Goal: Check status: Check status

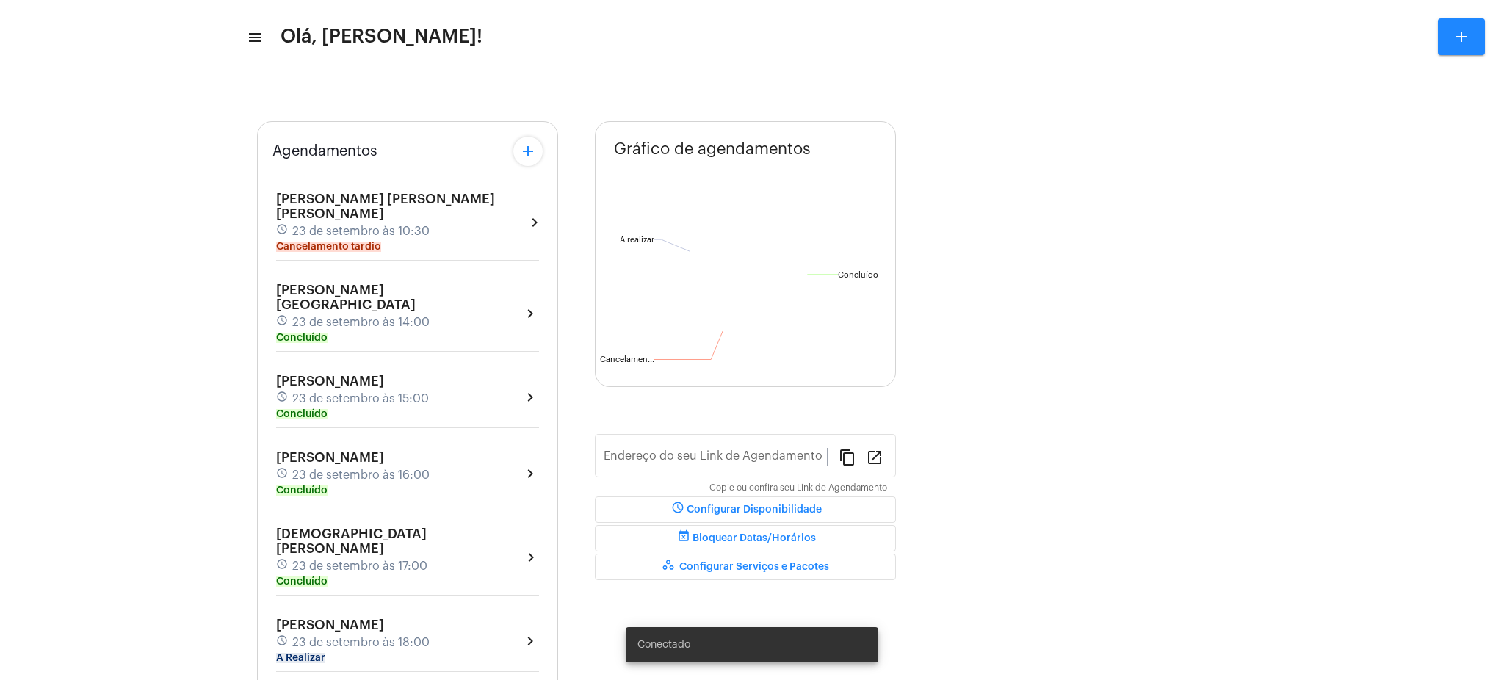
type input "[URL][DOMAIN_NAME][PERSON_NAME]"
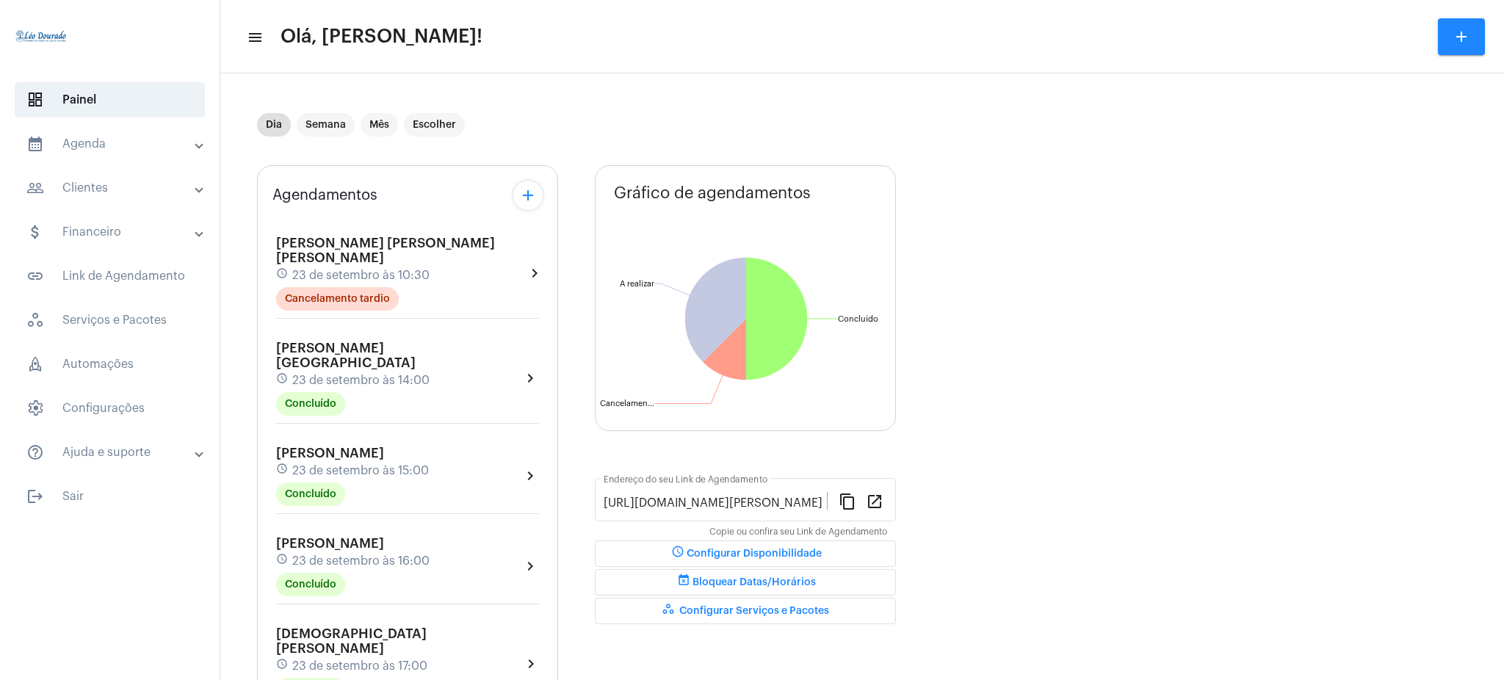
click at [124, 131] on mat-expansion-panel-header "calendar_month_outlined Agenda" at bounding box center [114, 143] width 211 height 35
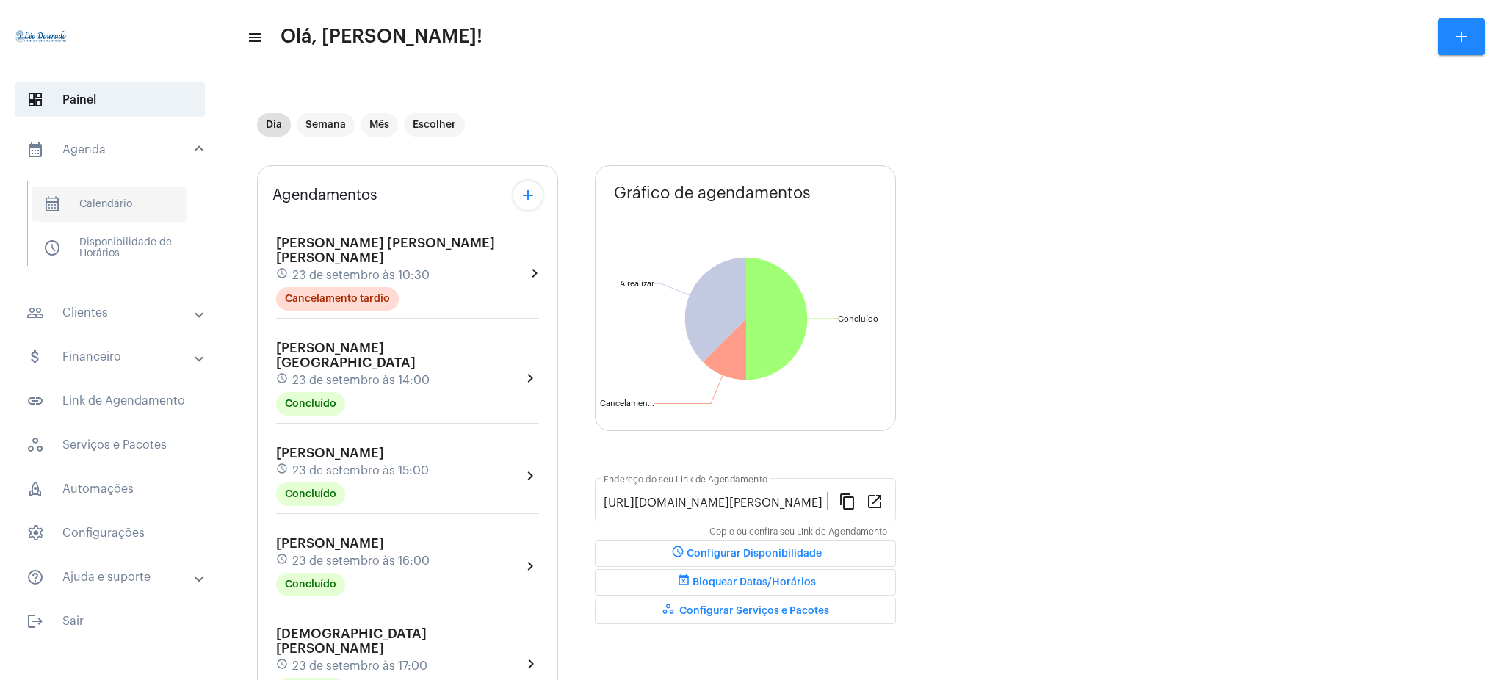
click at [153, 192] on span "calendar_month_outlined Calendário" at bounding box center [109, 204] width 155 height 35
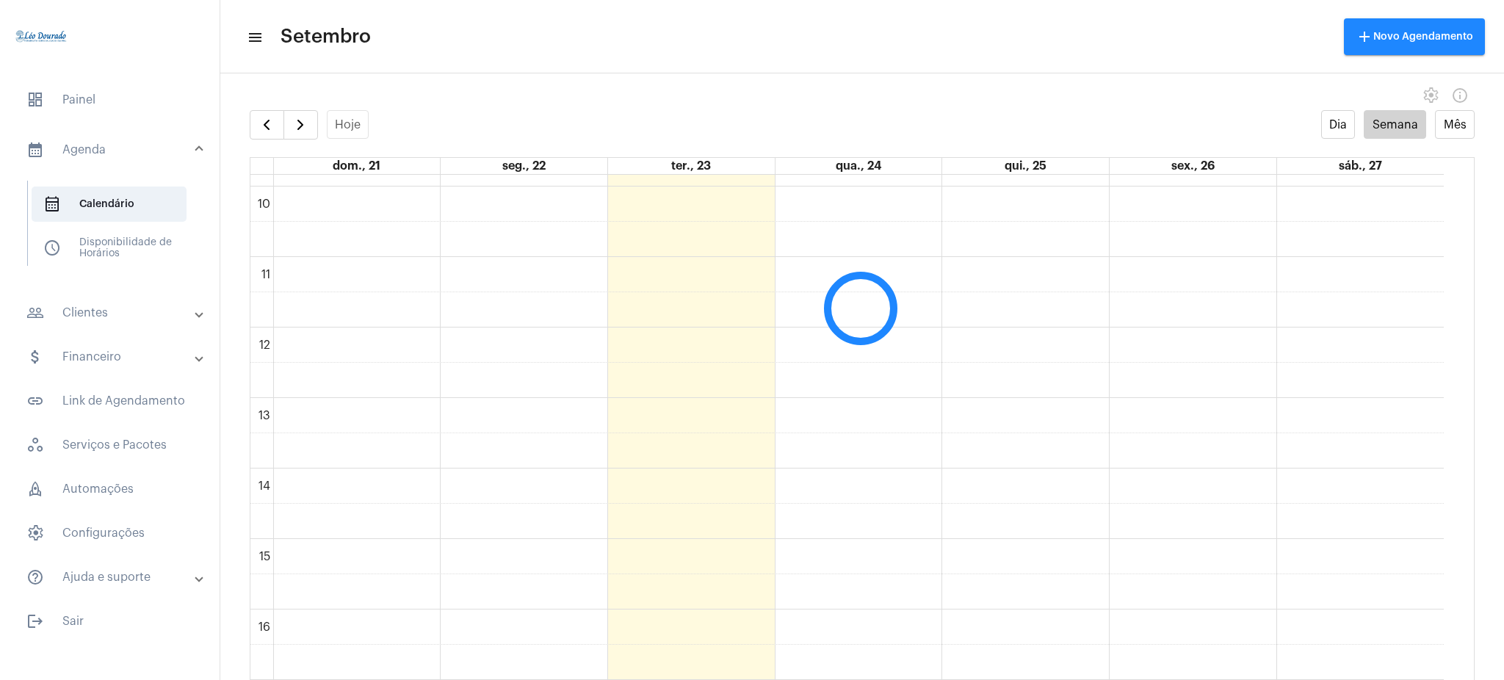
scroll to position [698, 0]
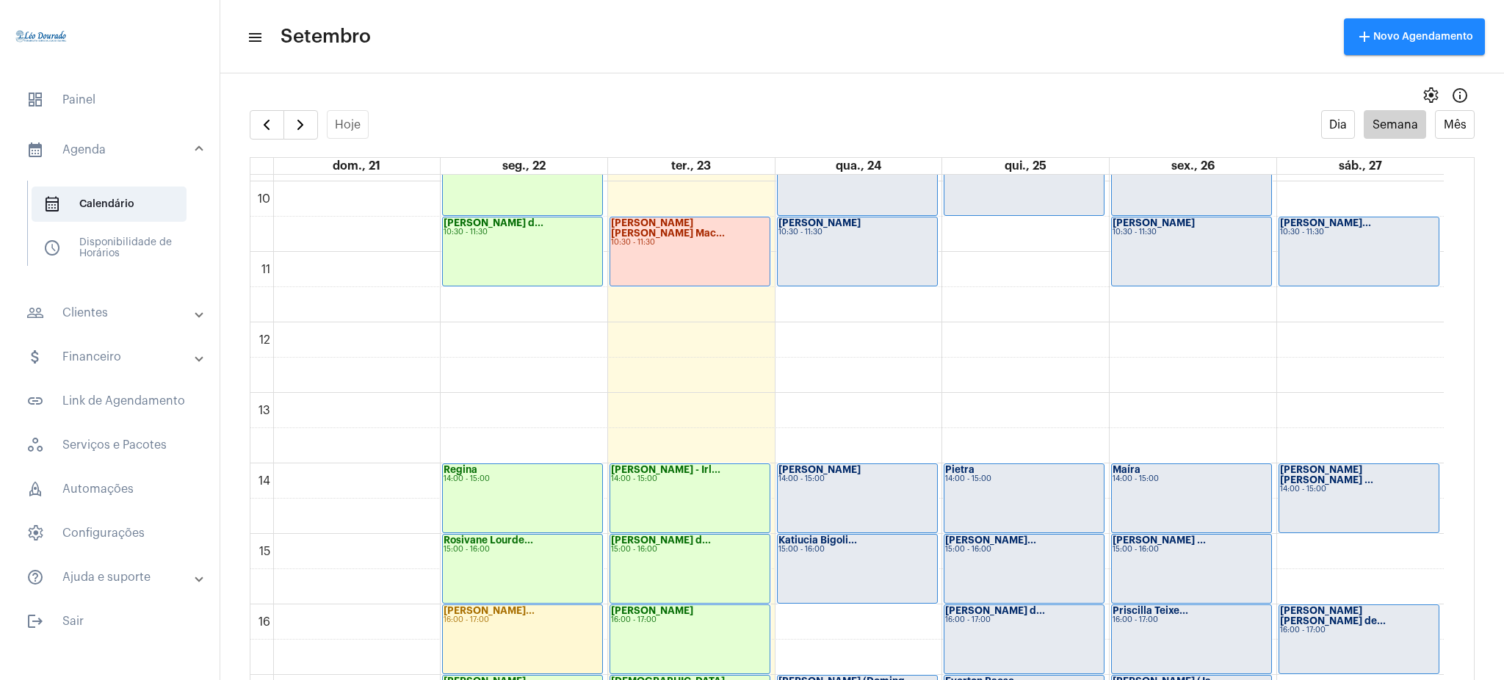
drag, startPoint x: 1460, startPoint y: 434, endPoint x: 1459, endPoint y: 504, distance: 70.5
click at [1459, 504] on full-calendar "Hoje Dia Semana Mês dom., 21 seg., 22 ter., 23 qua., 24 qui., 25 sex., 26 sáb.,…" at bounding box center [862, 409] width 1284 height 599
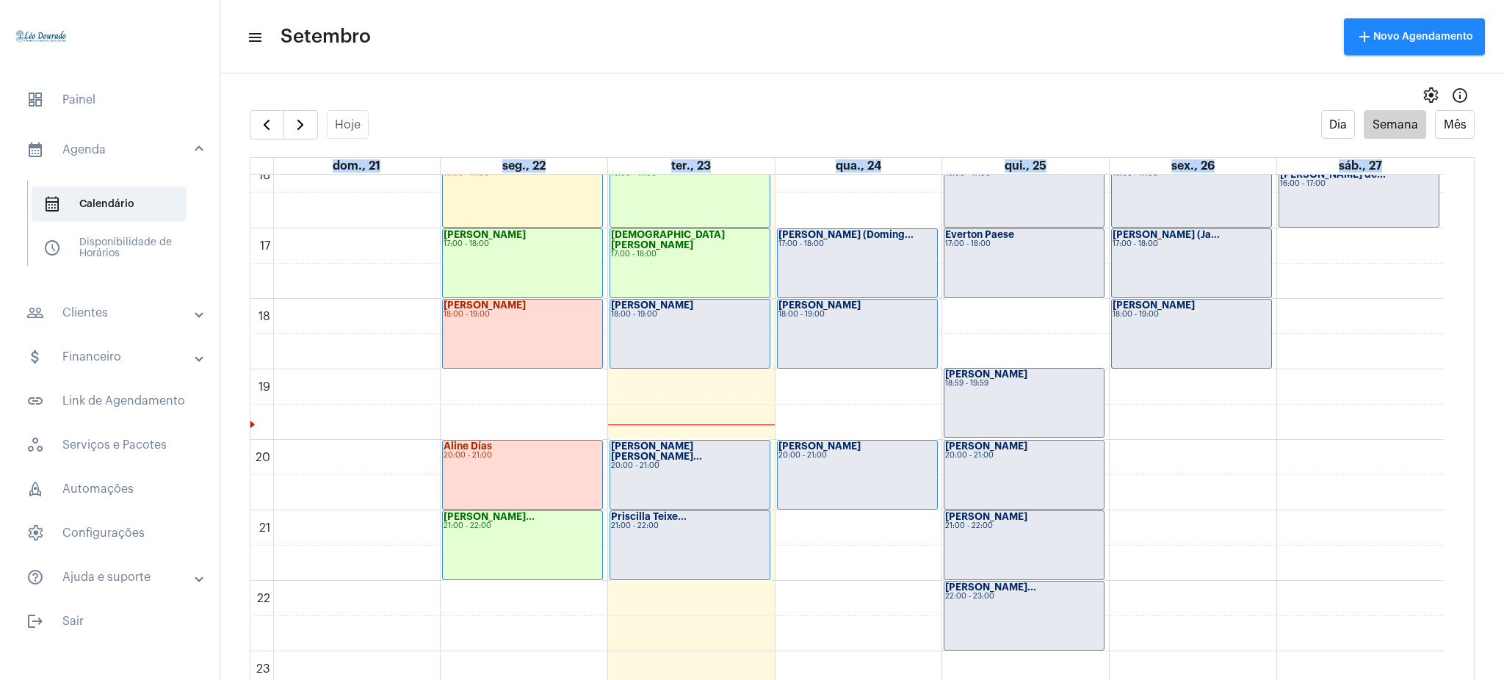
scroll to position [1157, 0]
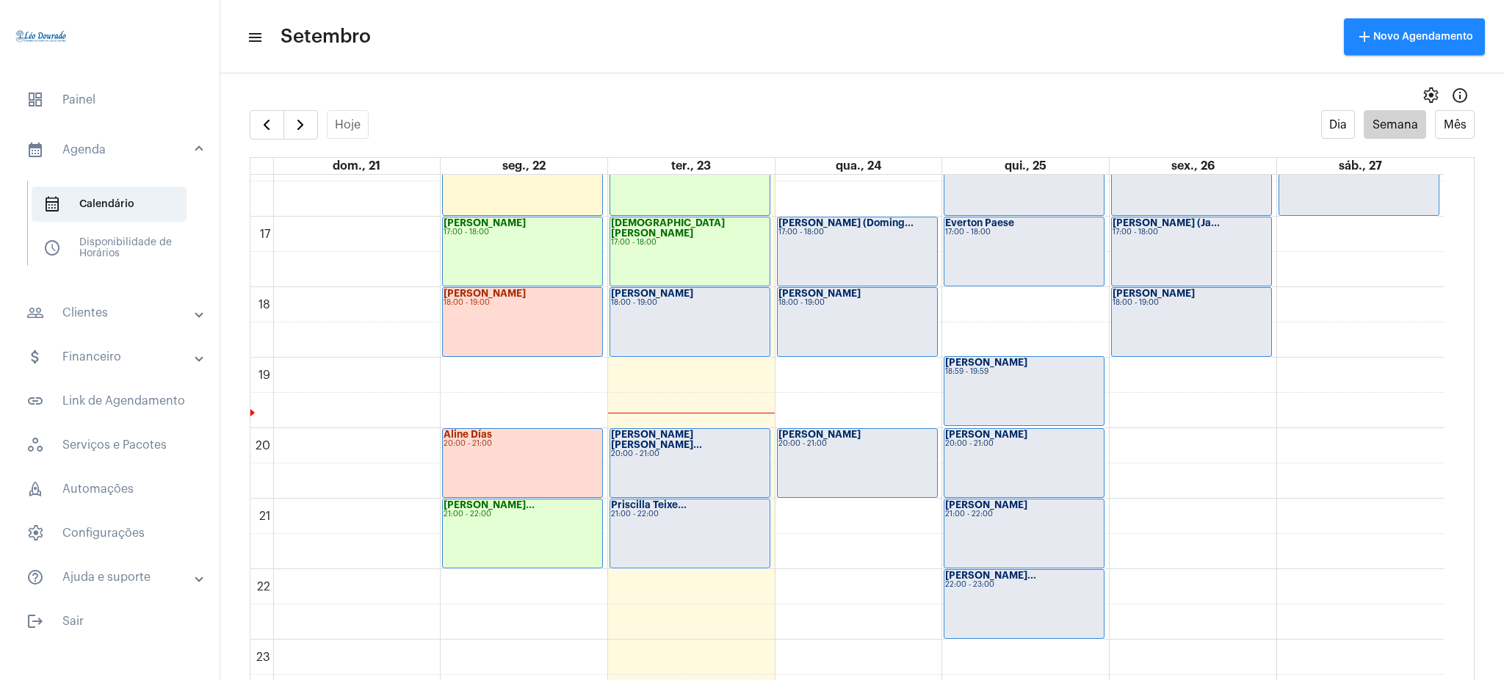
click at [1005, 469] on div "[PERSON_NAME] 20:00 - 21:00" at bounding box center [1023, 463] width 159 height 68
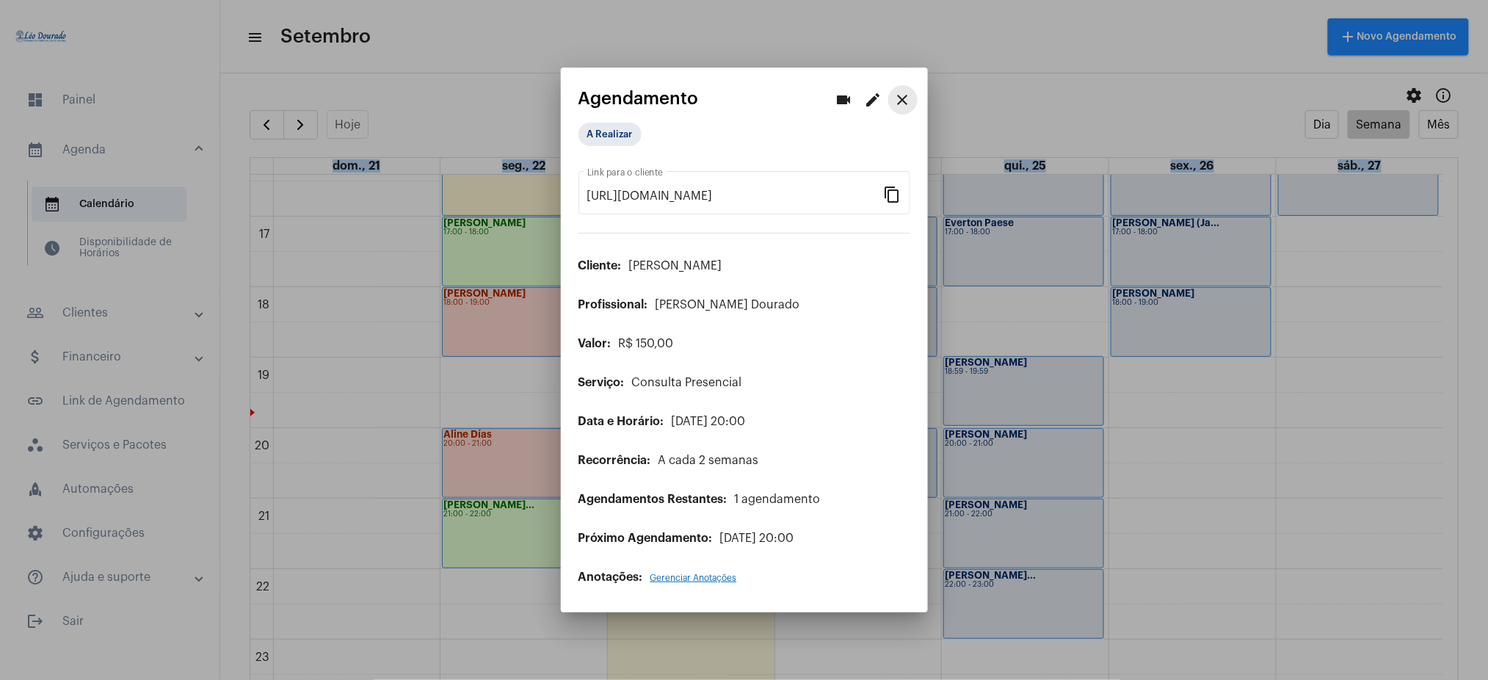
click at [906, 90] on button "close" at bounding box center [903, 99] width 29 height 29
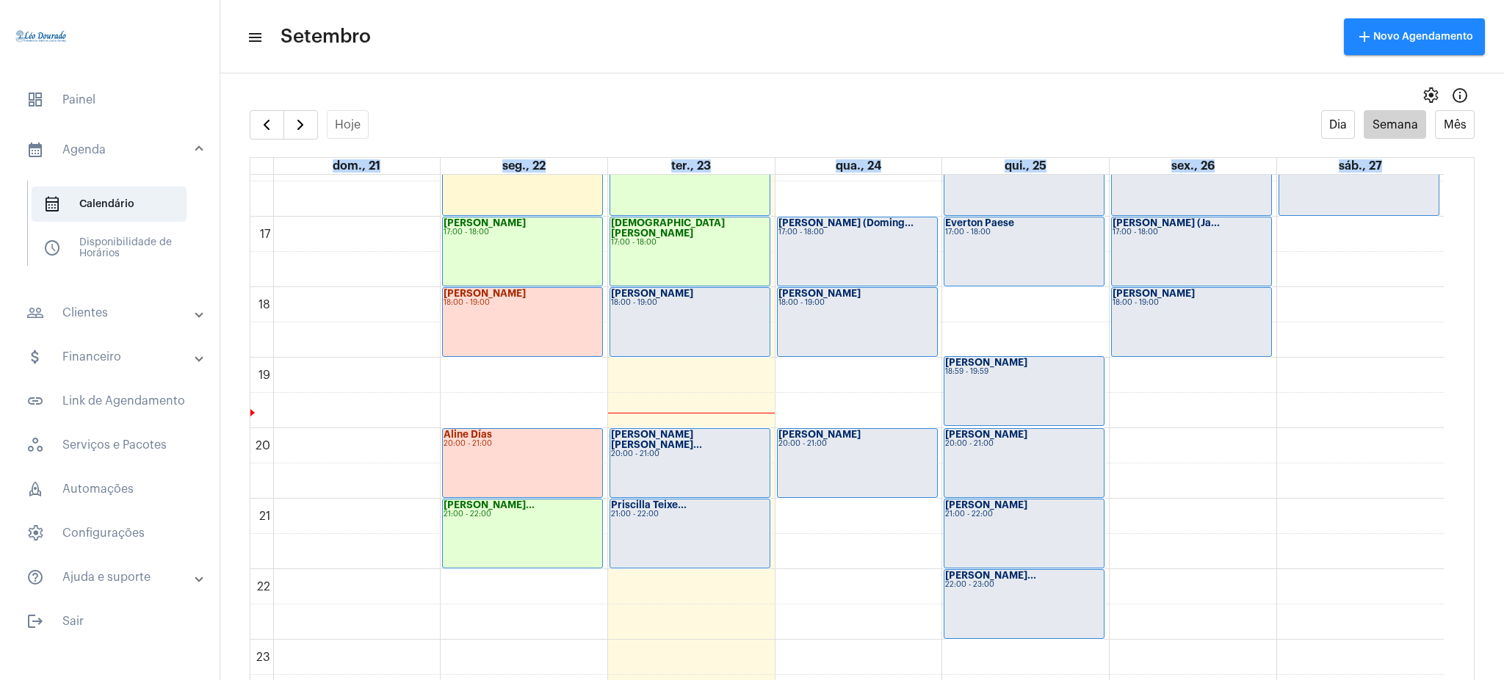
click at [764, 305] on div "18:00 - 19:00" at bounding box center [690, 303] width 158 height 8
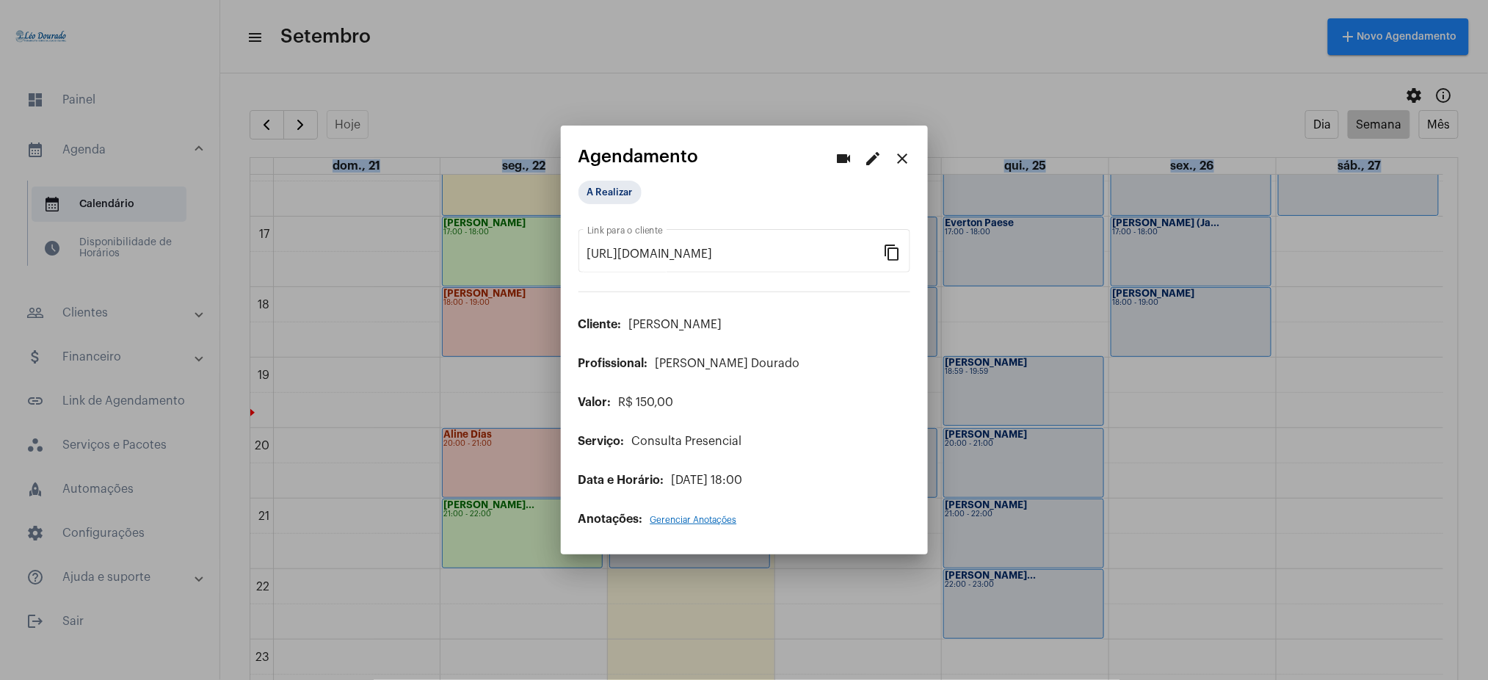
drag, startPoint x: 898, startPoint y: 156, endPoint x: 926, endPoint y: 76, distance: 84.1
click at [926, 76] on div at bounding box center [744, 340] width 1488 height 680
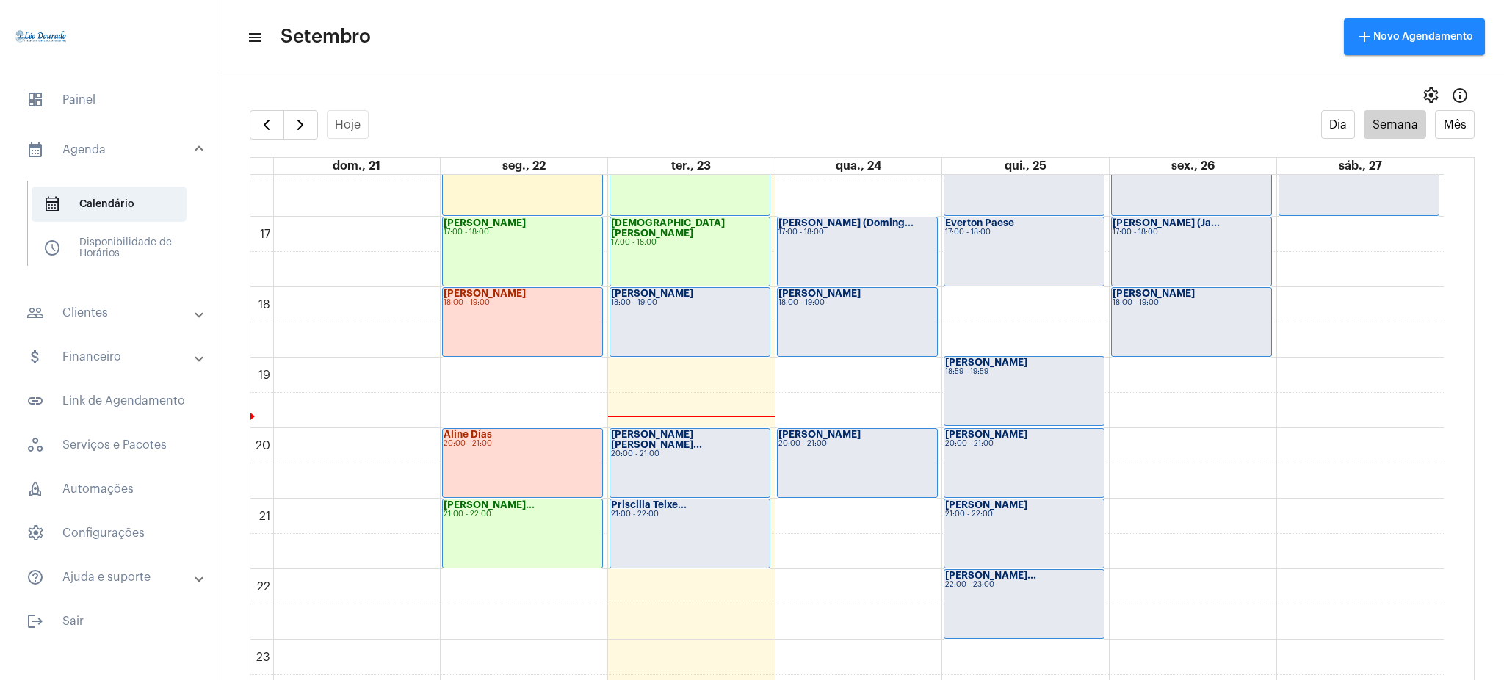
click at [486, 471] on div "Aline Días 20:00 - 21:00" at bounding box center [522, 463] width 159 height 68
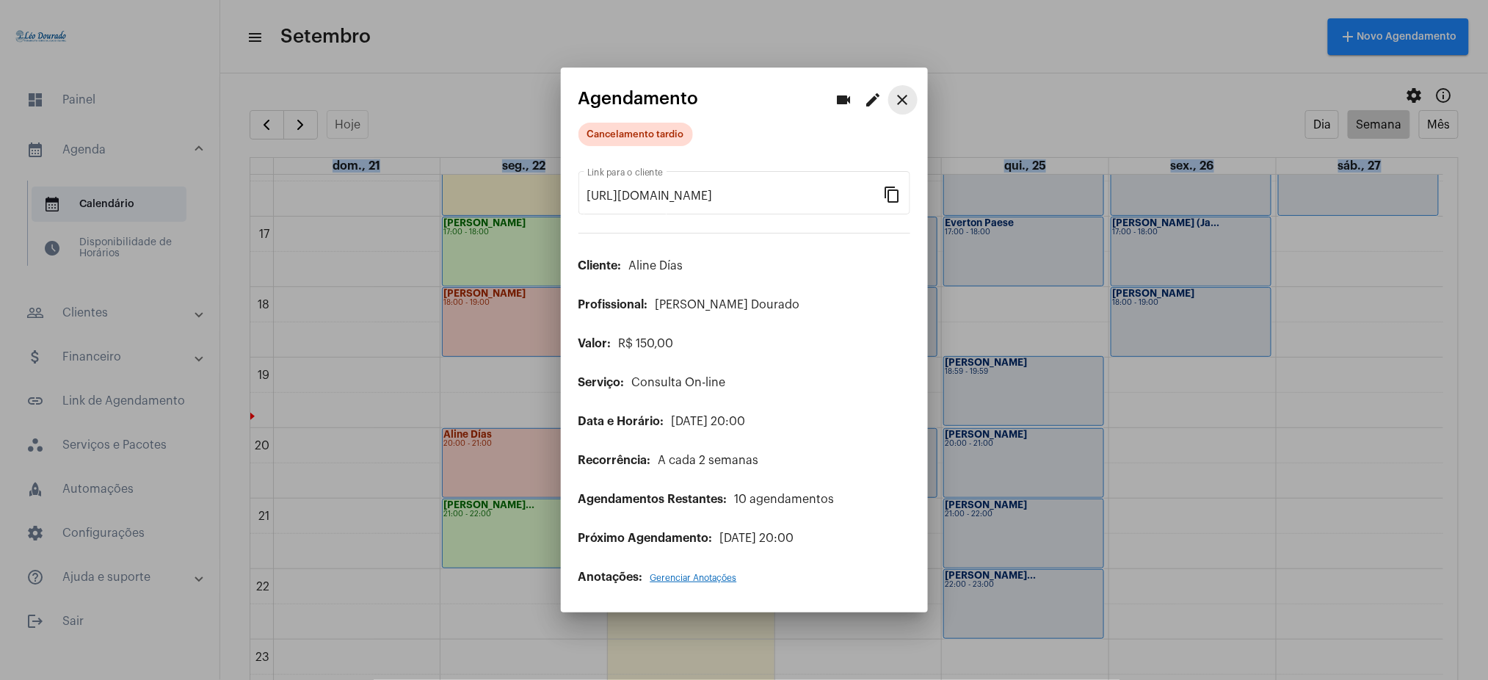
click at [902, 95] on mat-icon "close" at bounding box center [903, 100] width 18 height 18
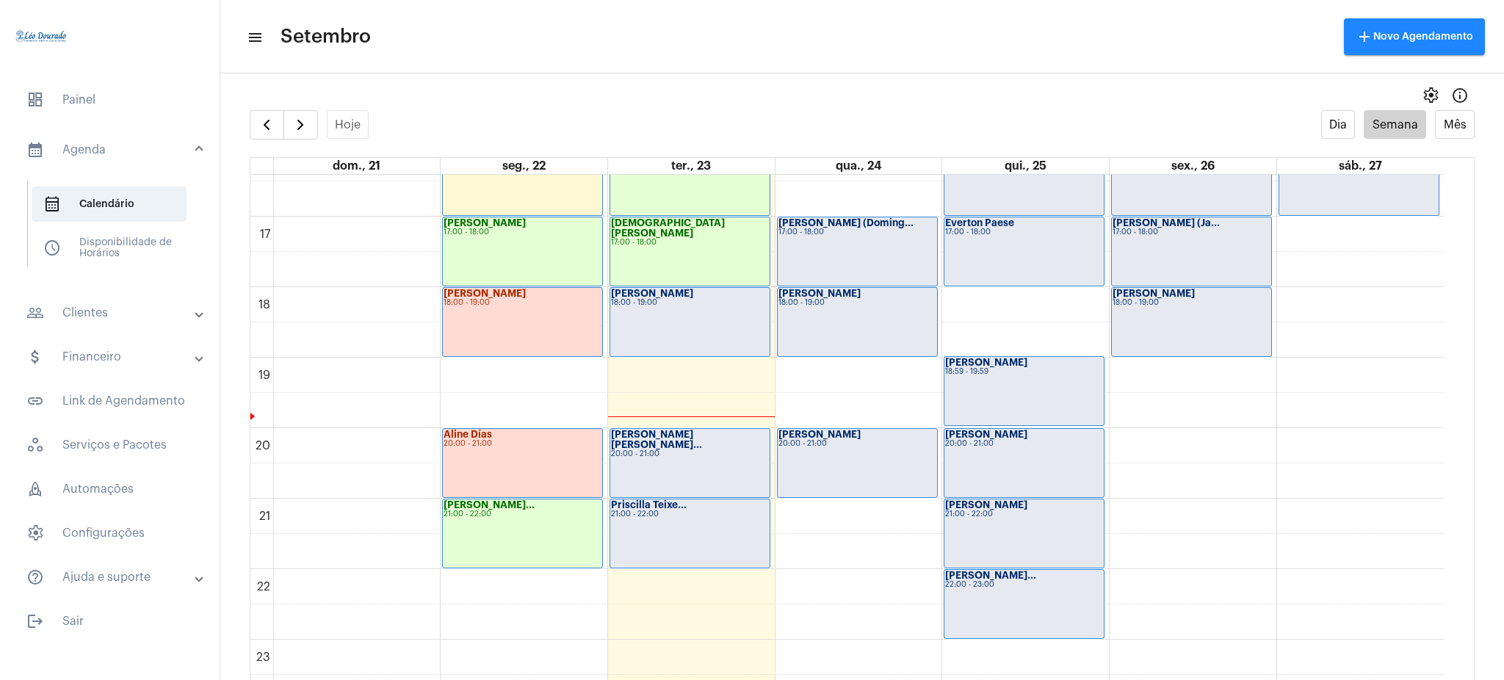
click at [851, 482] on div "[PERSON_NAME] 20:00 - 21:00" at bounding box center [857, 463] width 159 height 68
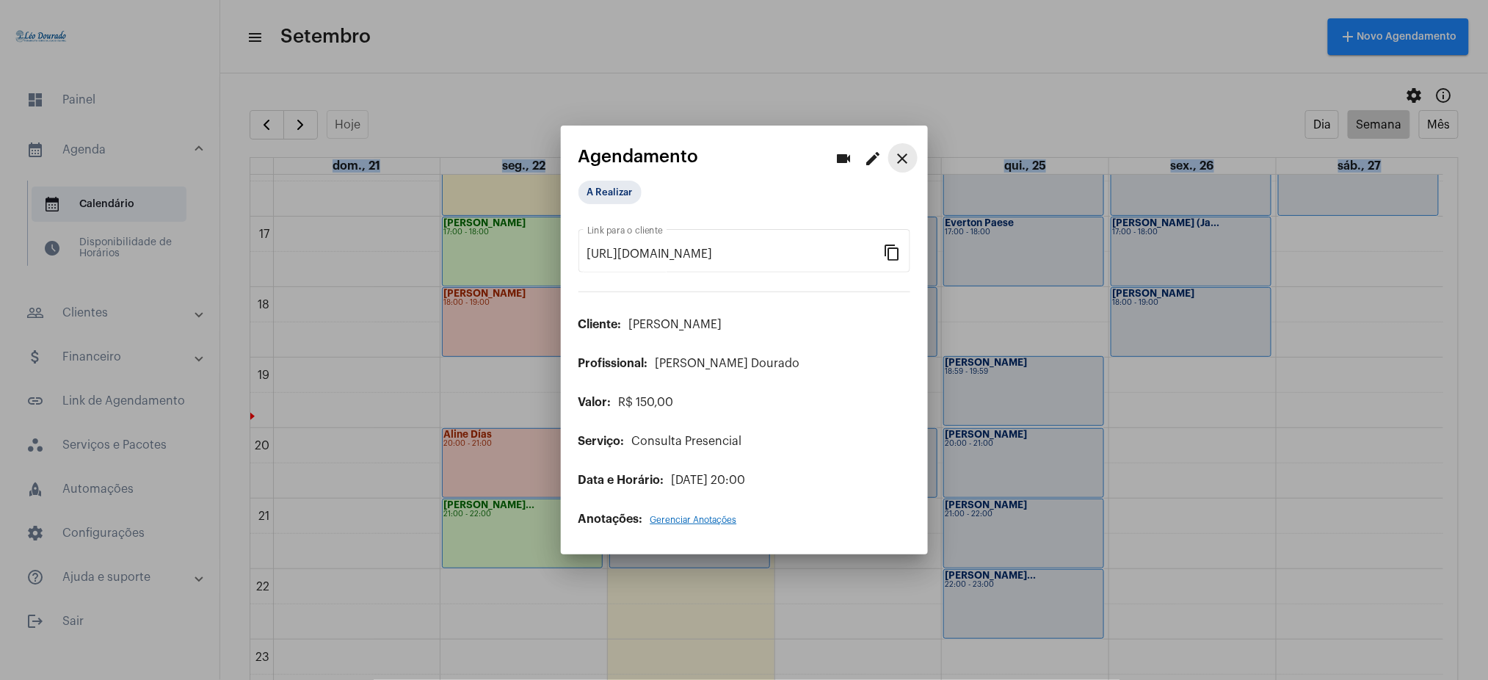
click at [898, 160] on mat-icon "close" at bounding box center [903, 159] width 18 height 18
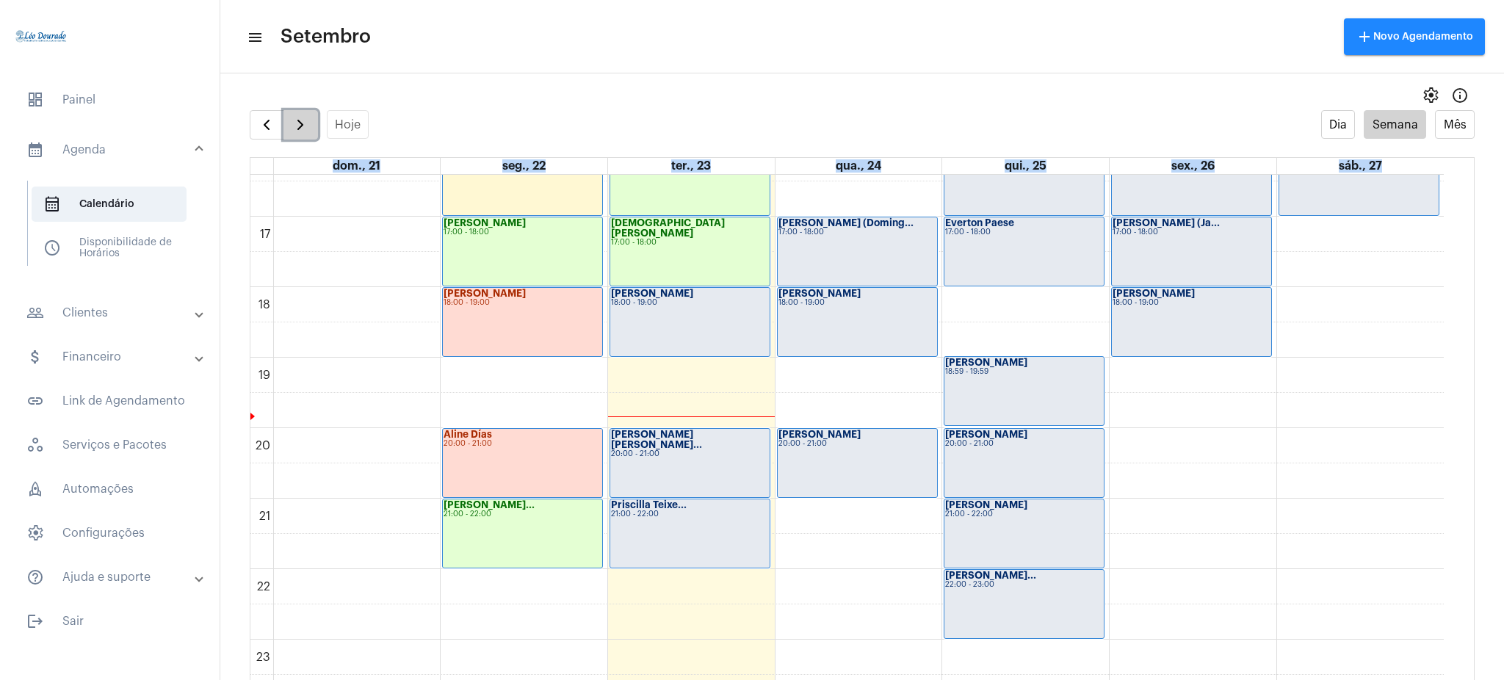
click at [292, 133] on span "button" at bounding box center [301, 125] width 18 height 18
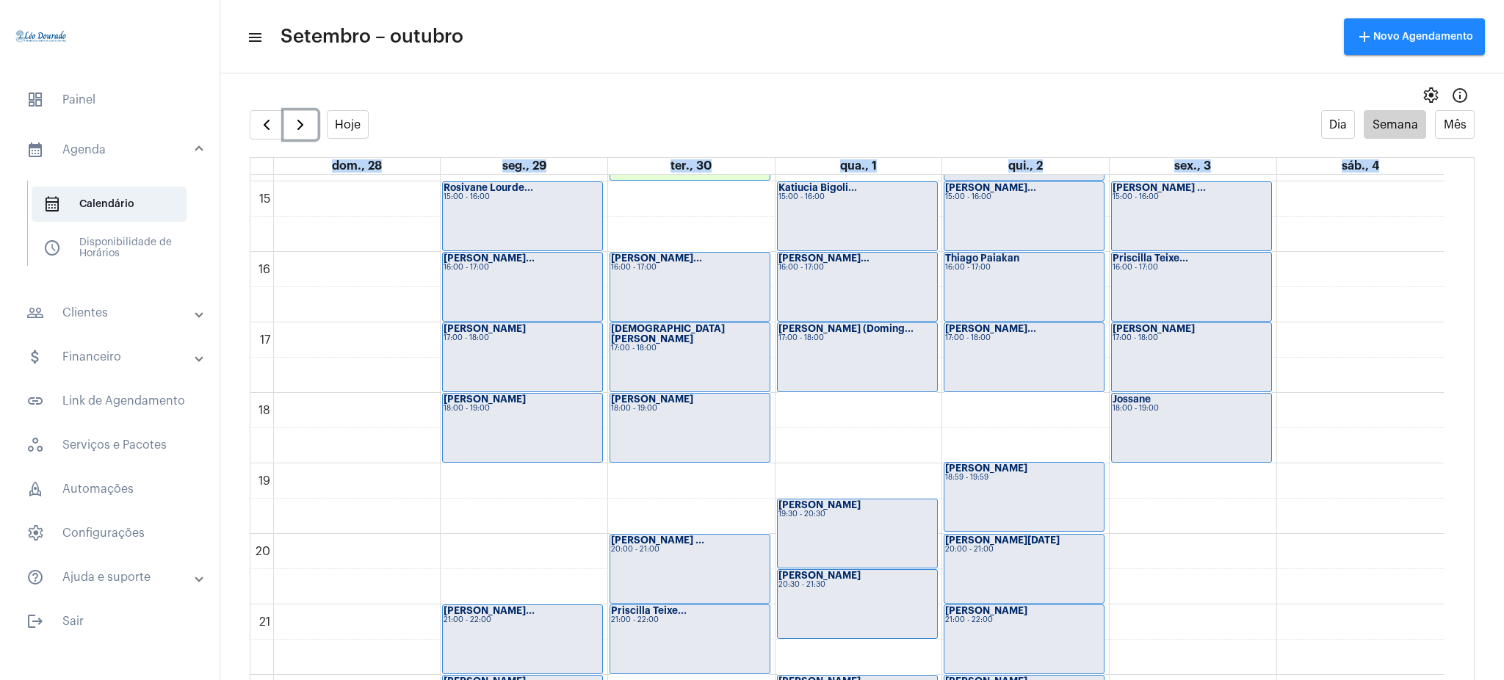
scroll to position [1129, 0]
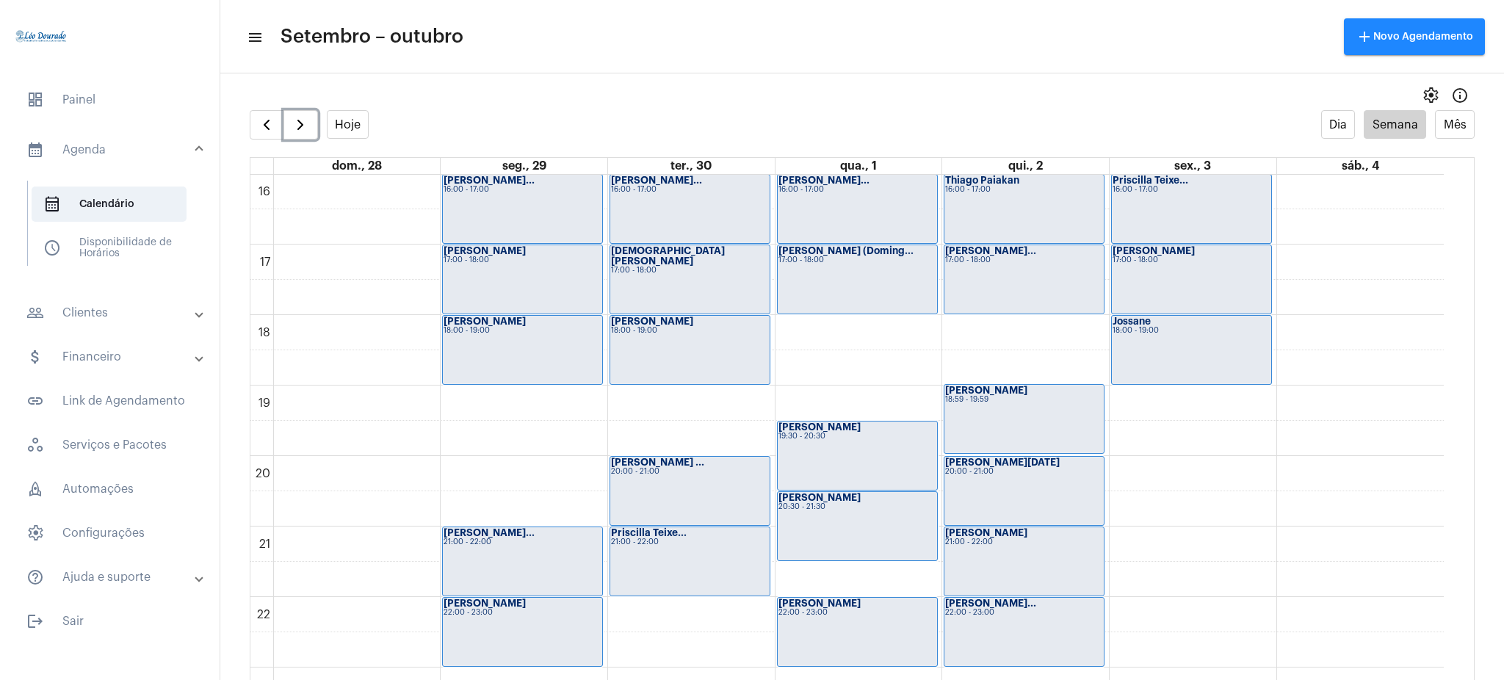
click at [1024, 494] on div "[PERSON_NAME][DATE] 20:00 - 21:00" at bounding box center [1023, 491] width 159 height 68
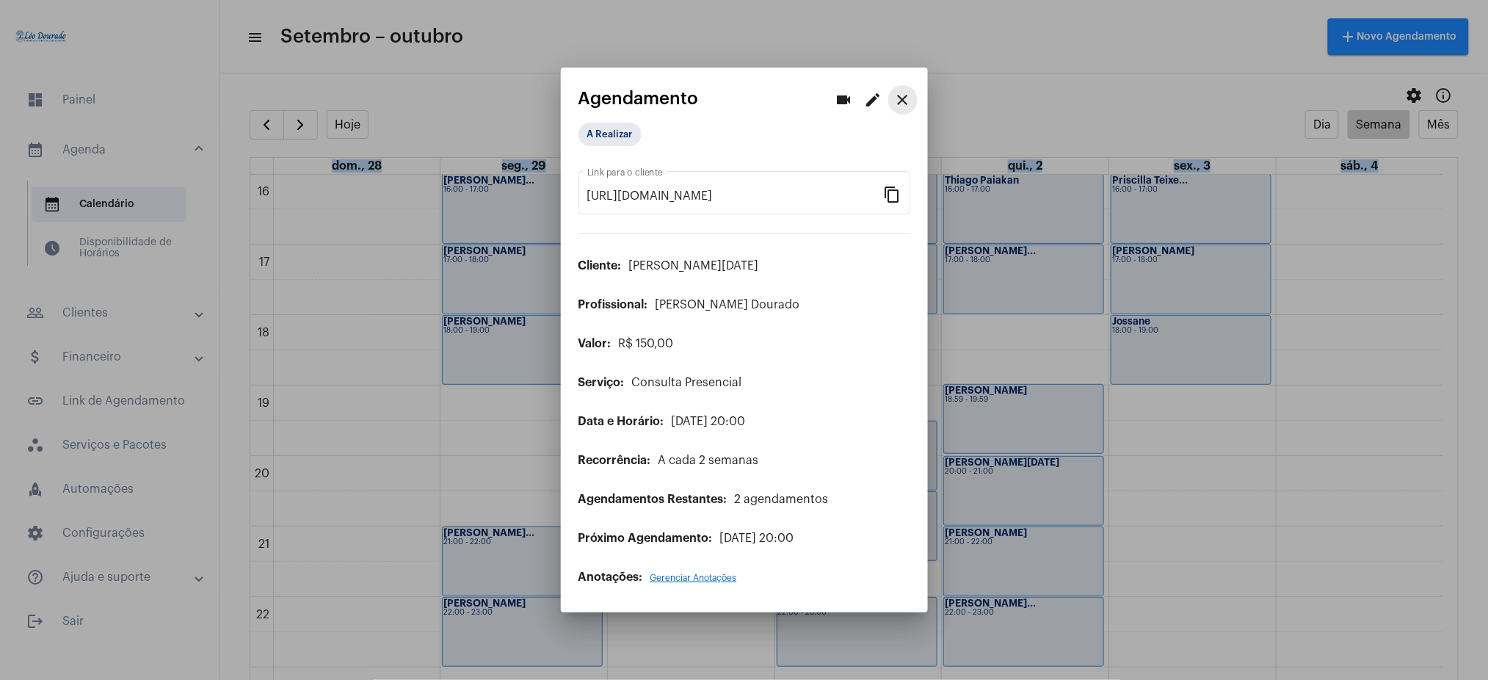
click at [897, 102] on mat-icon "close" at bounding box center [903, 100] width 18 height 18
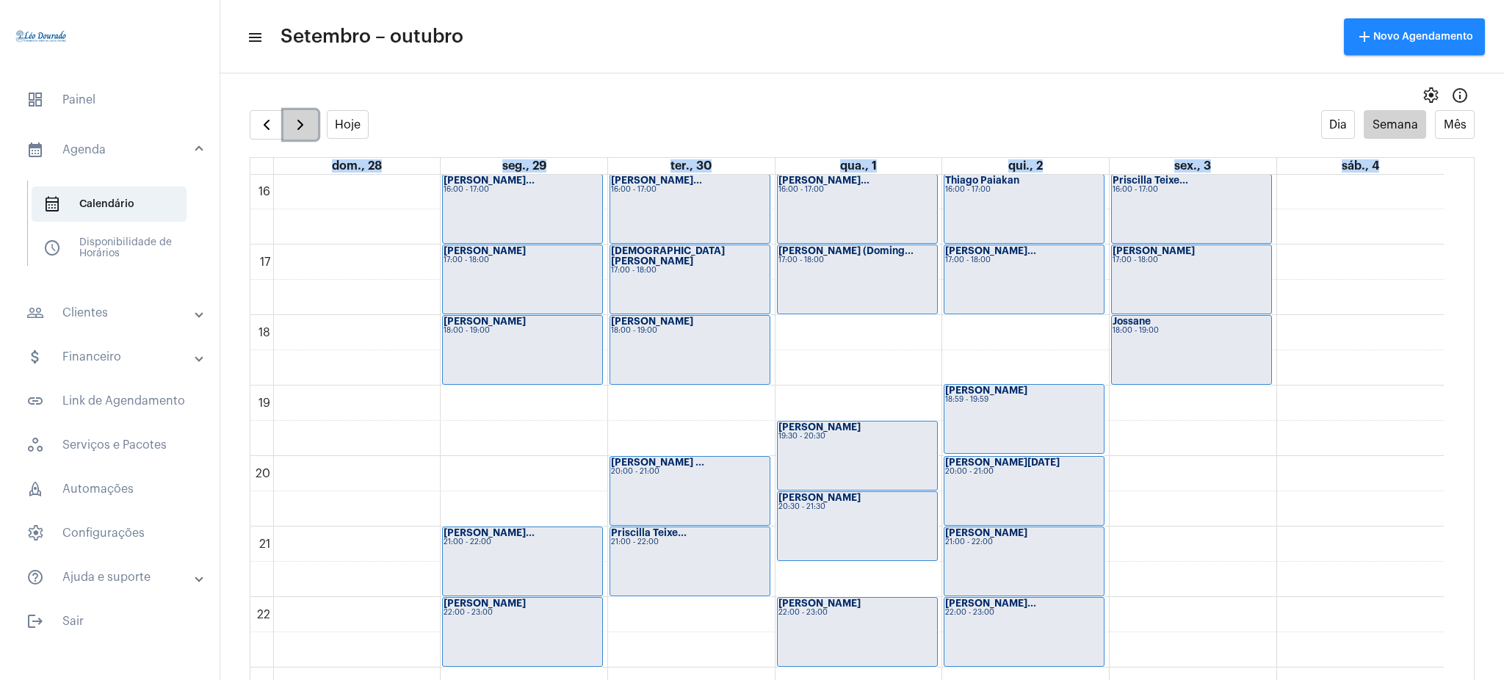
click at [292, 126] on span "button" at bounding box center [301, 125] width 18 height 18
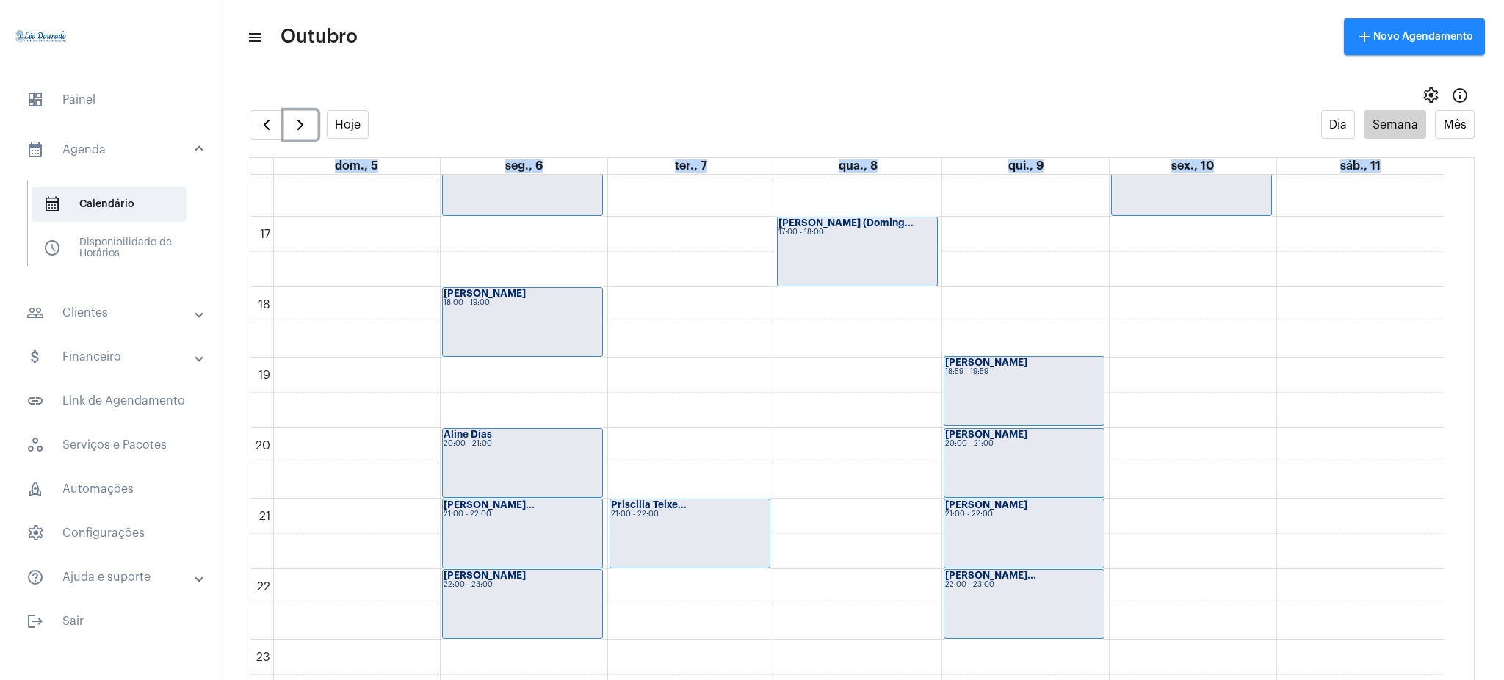
scroll to position [1148, 0]
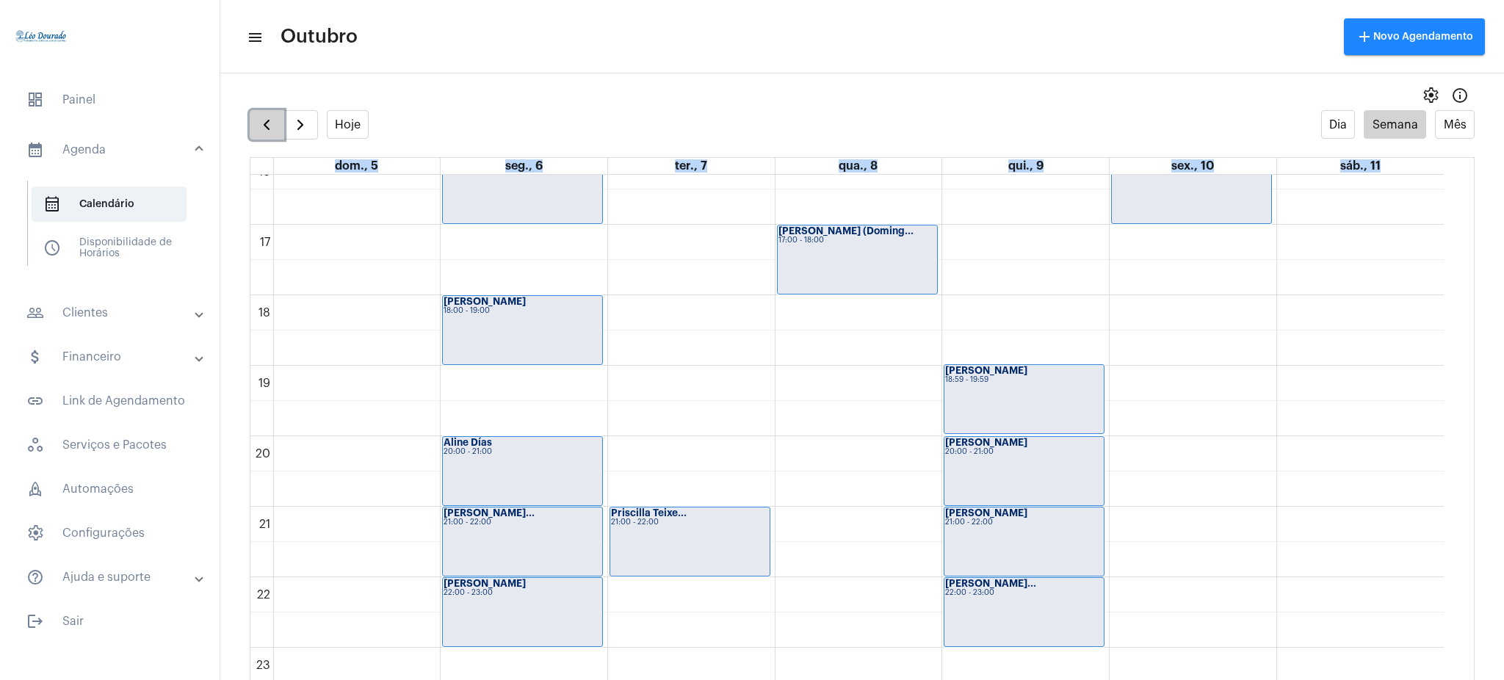
click at [265, 129] on span "button" at bounding box center [267, 125] width 18 height 18
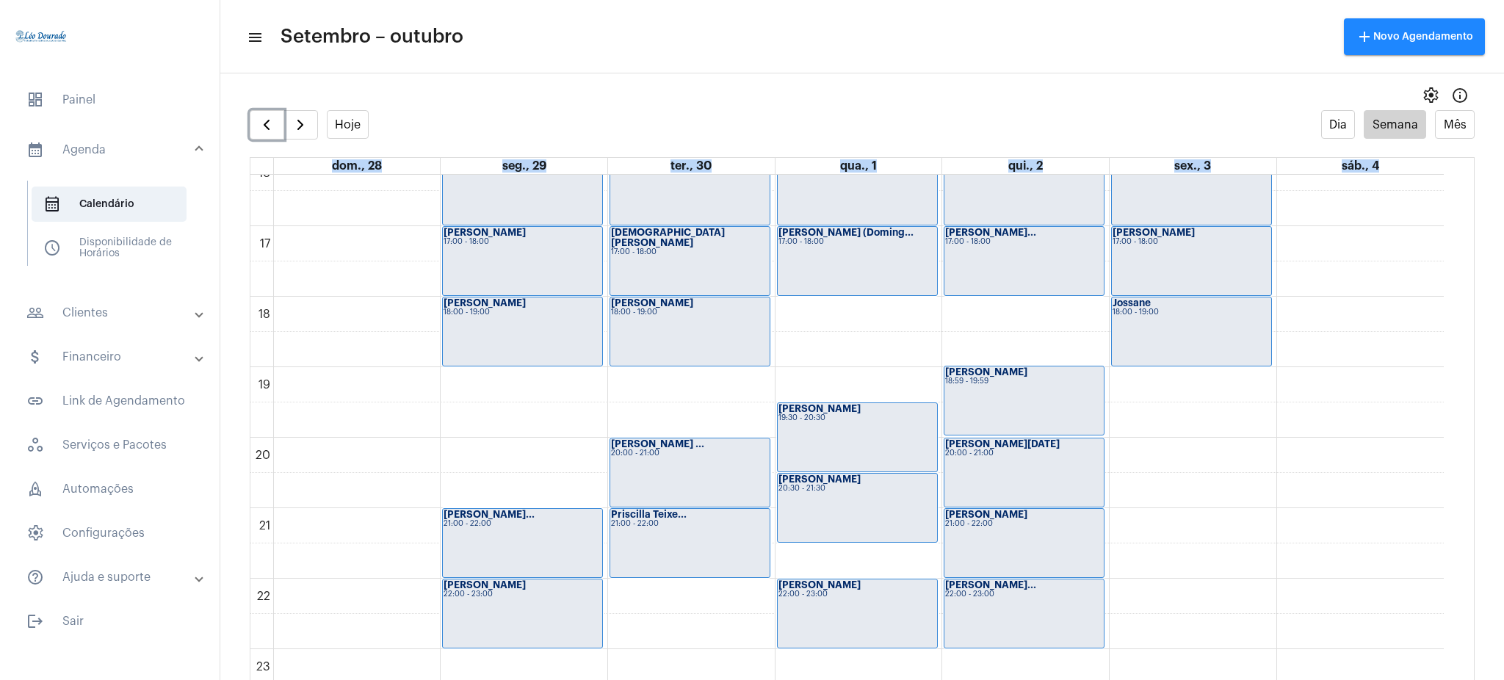
scroll to position [1157, 0]
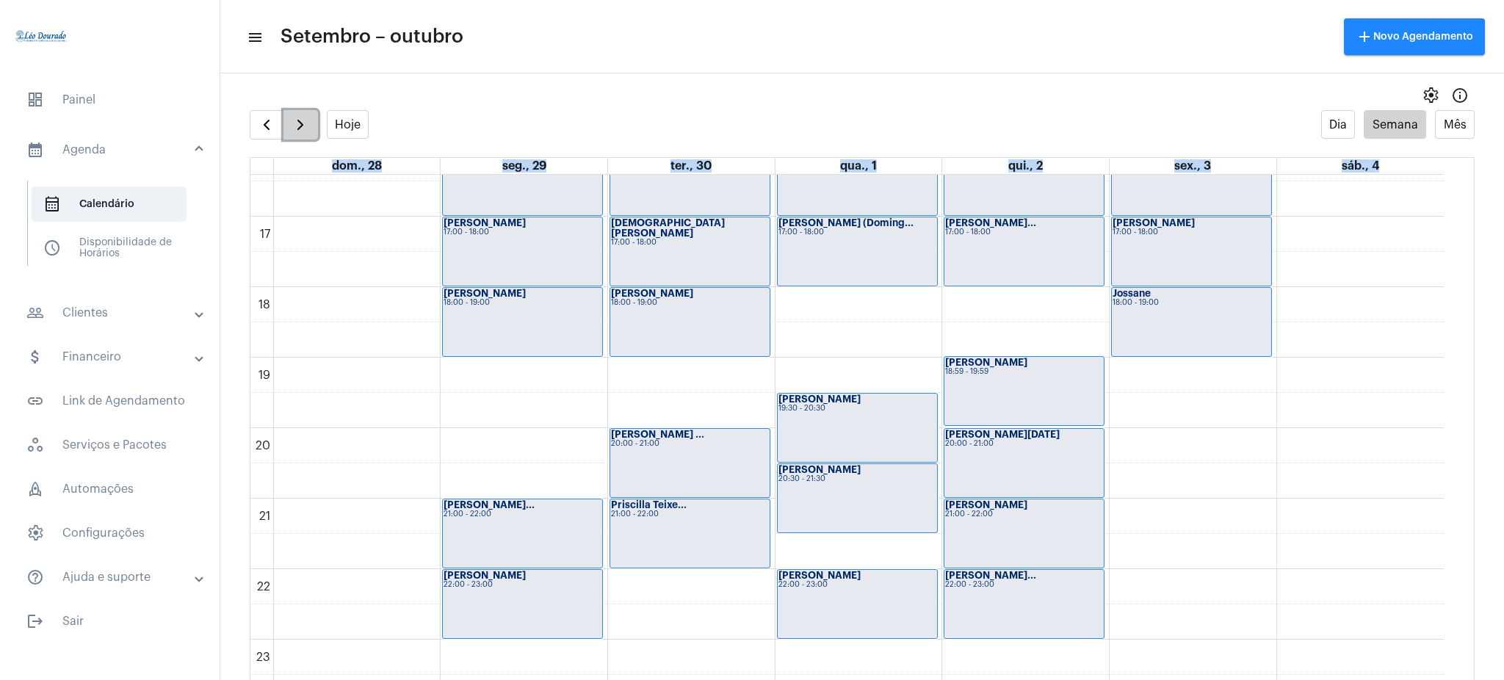
click at [299, 124] on span "button" at bounding box center [301, 125] width 18 height 18
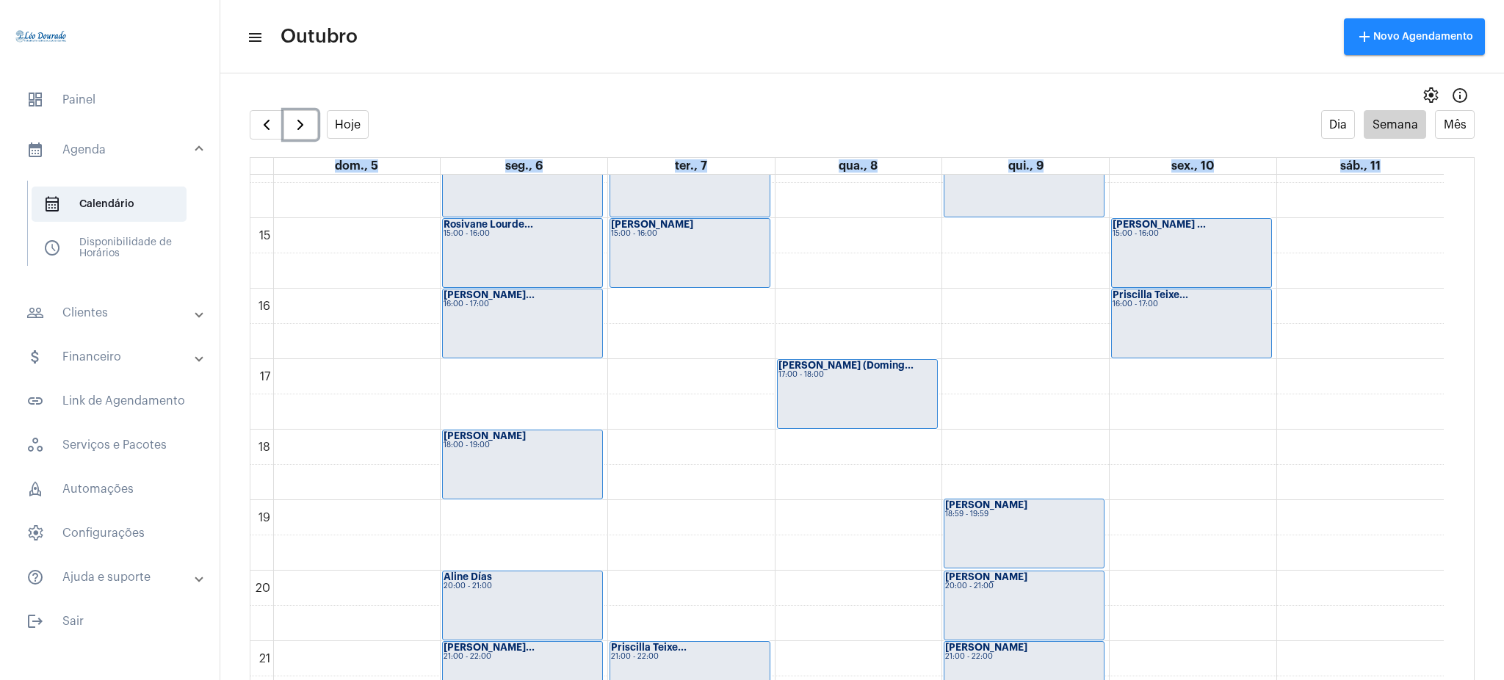
scroll to position [1157, 0]
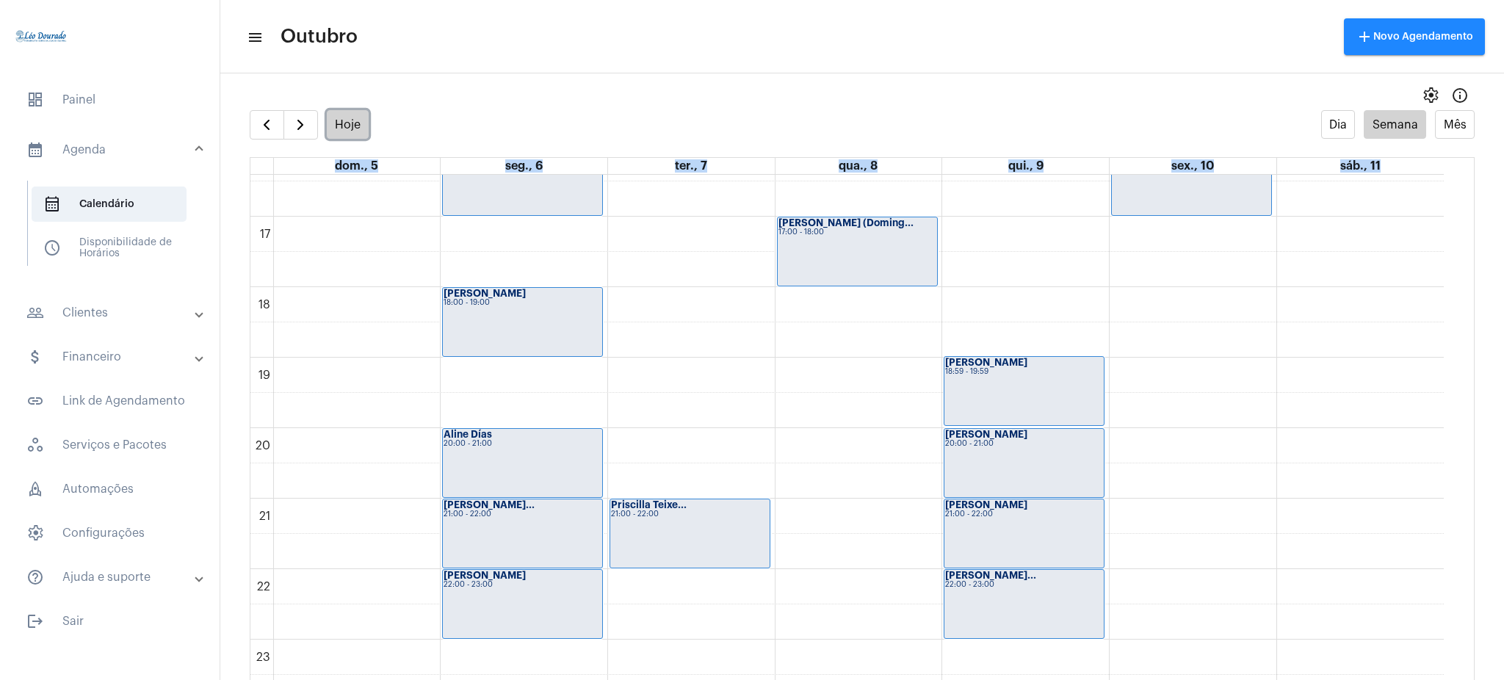
click at [339, 128] on button "Hoje" at bounding box center [348, 124] width 43 height 29
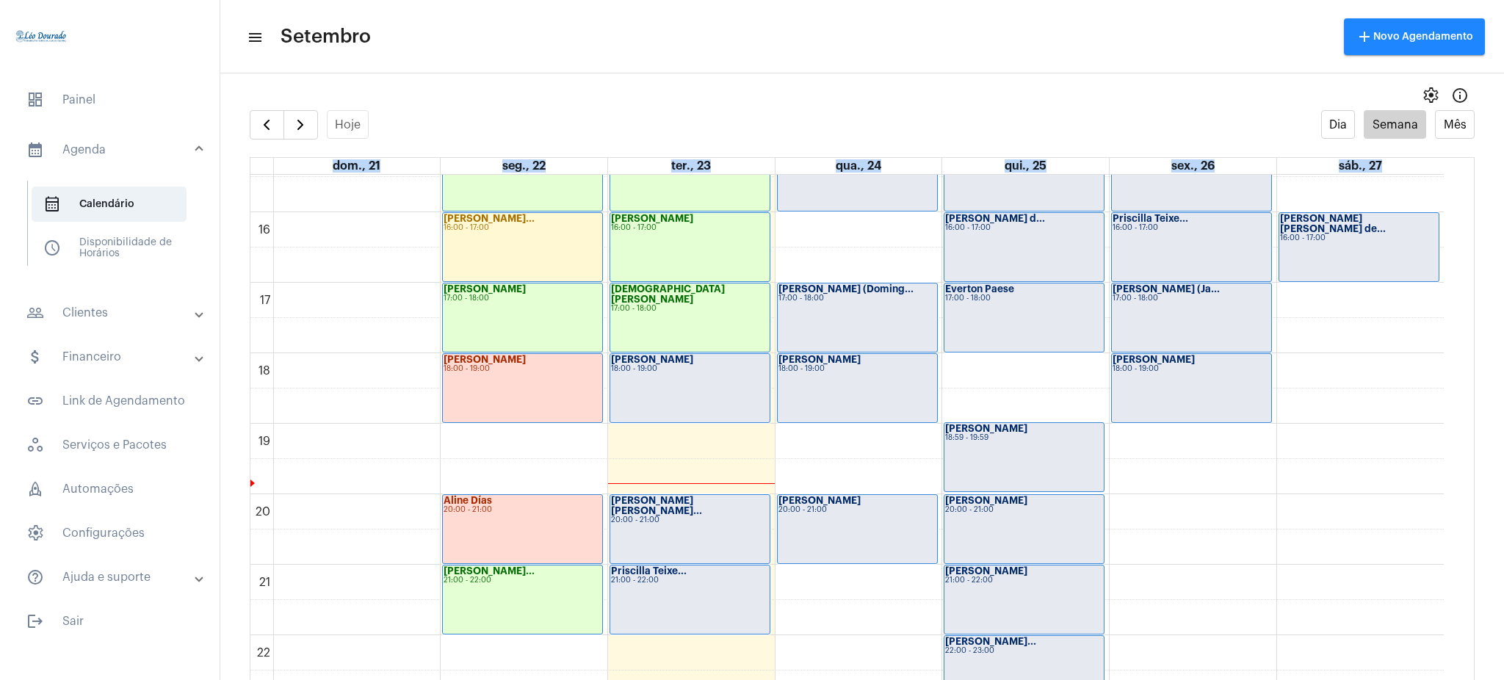
scroll to position [1157, 0]
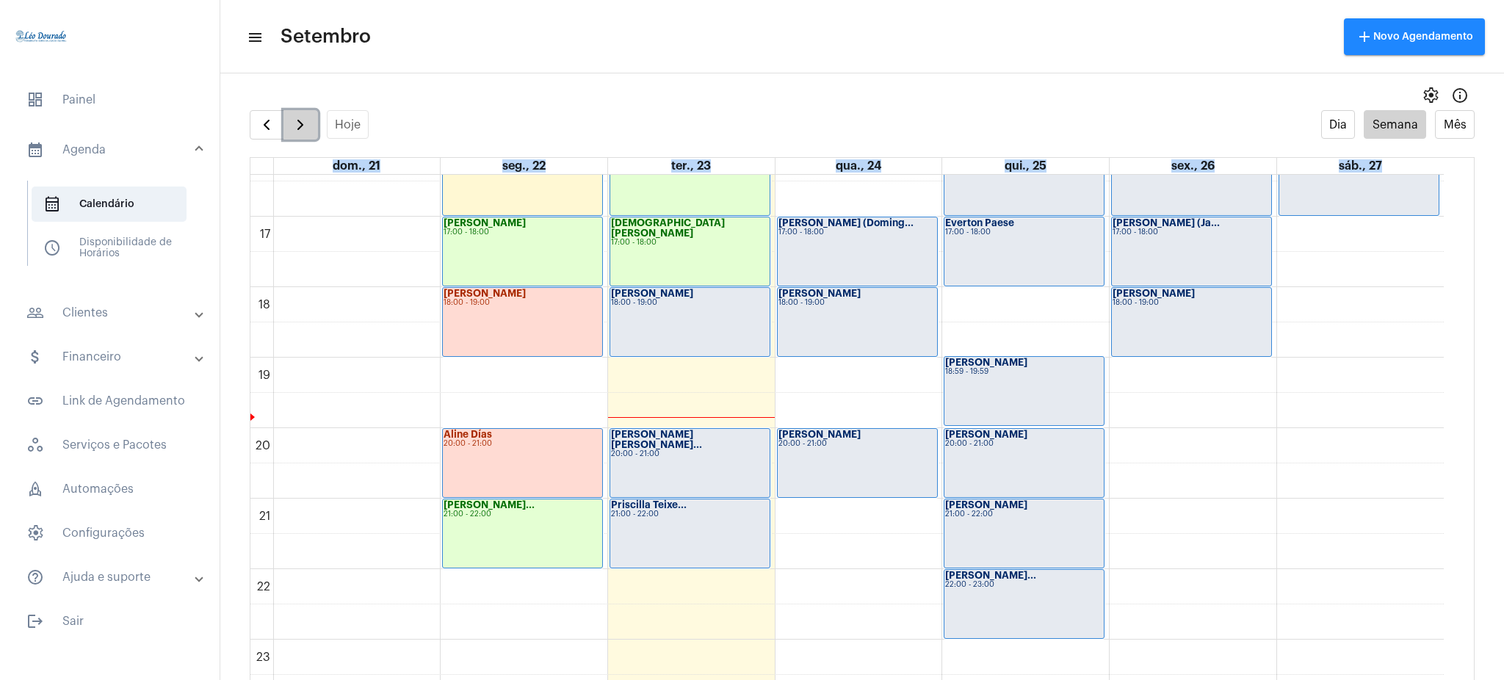
click at [288, 123] on button "button" at bounding box center [300, 124] width 35 height 29
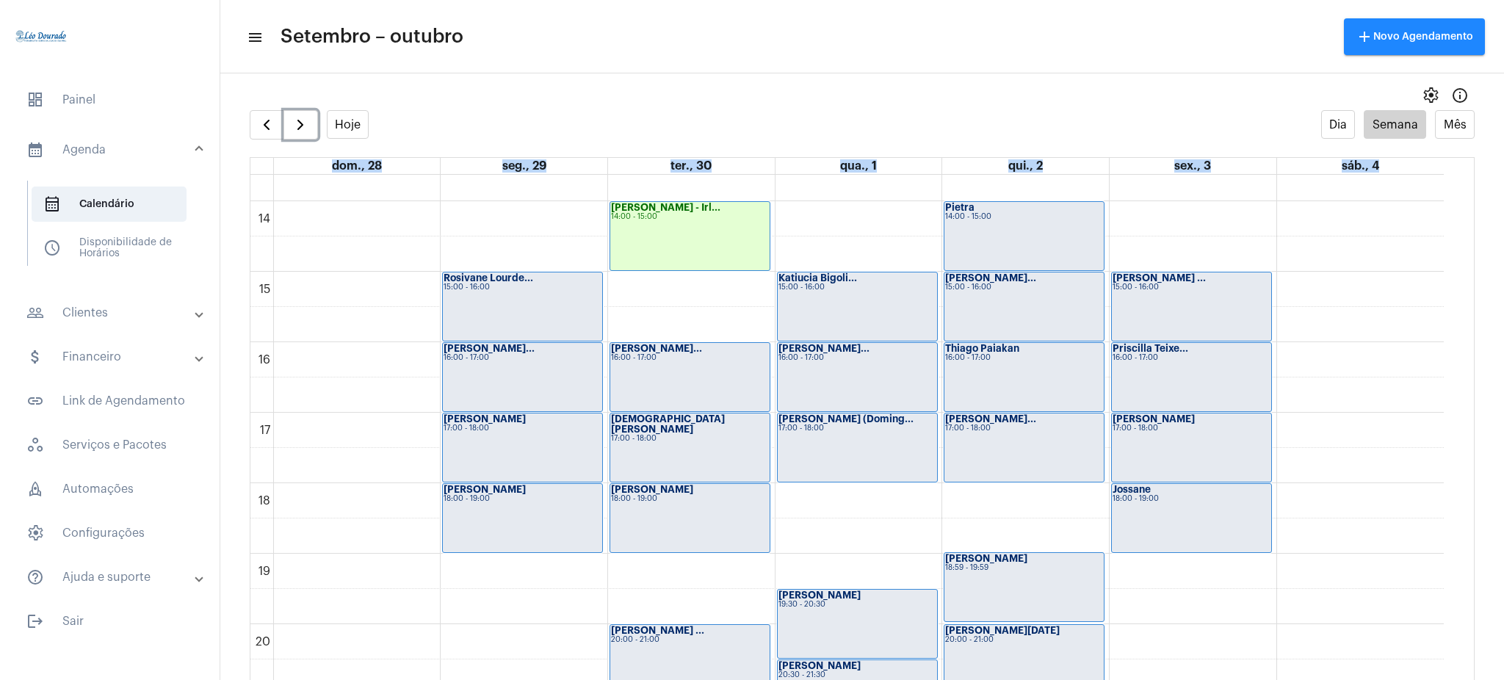
scroll to position [1157, 0]
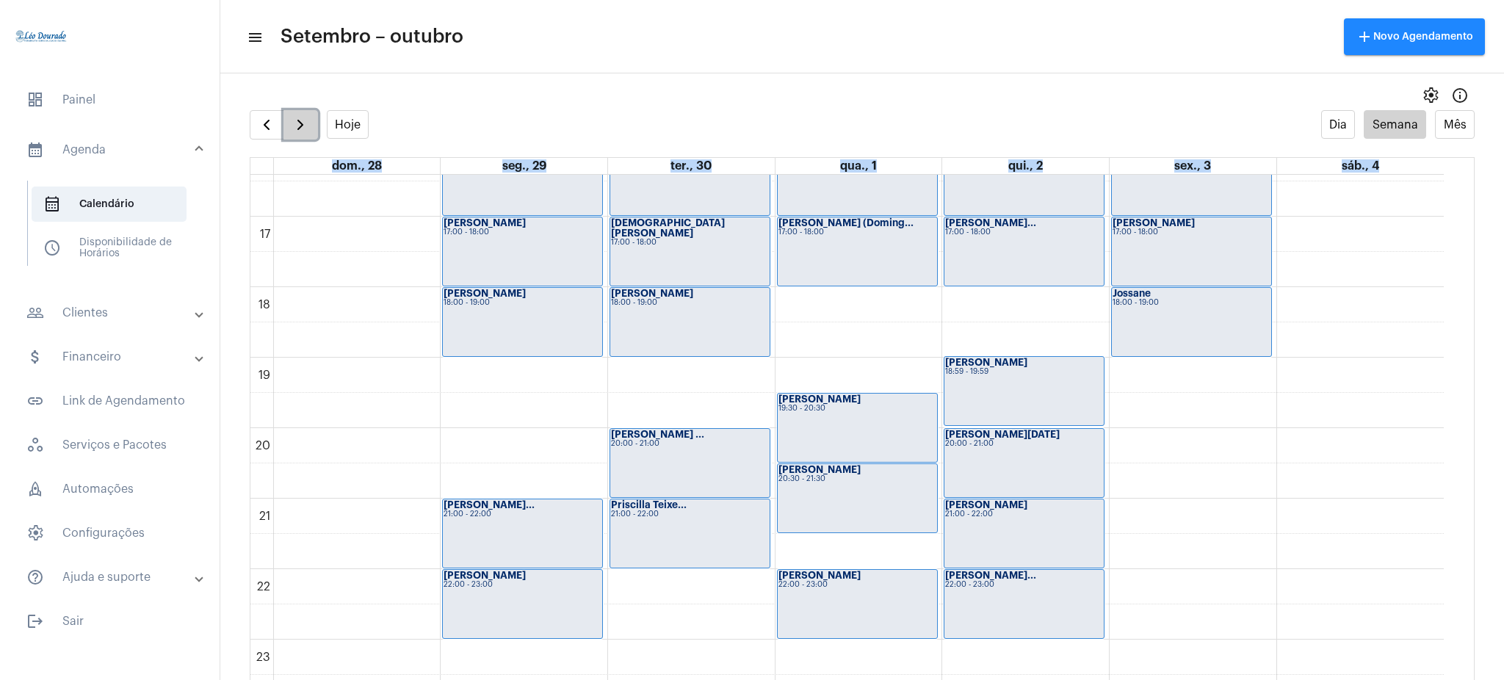
click at [302, 129] on span "button" at bounding box center [301, 125] width 18 height 18
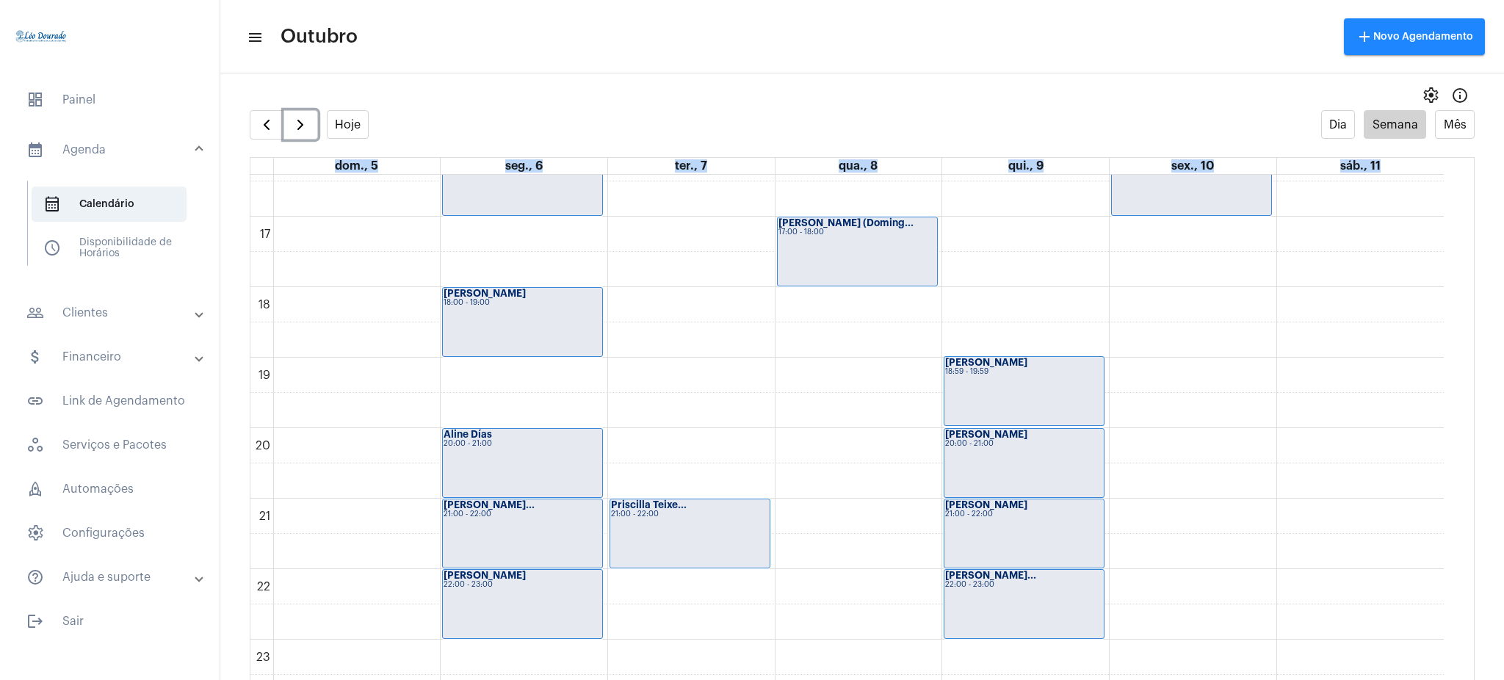
scroll to position [1146, 0]
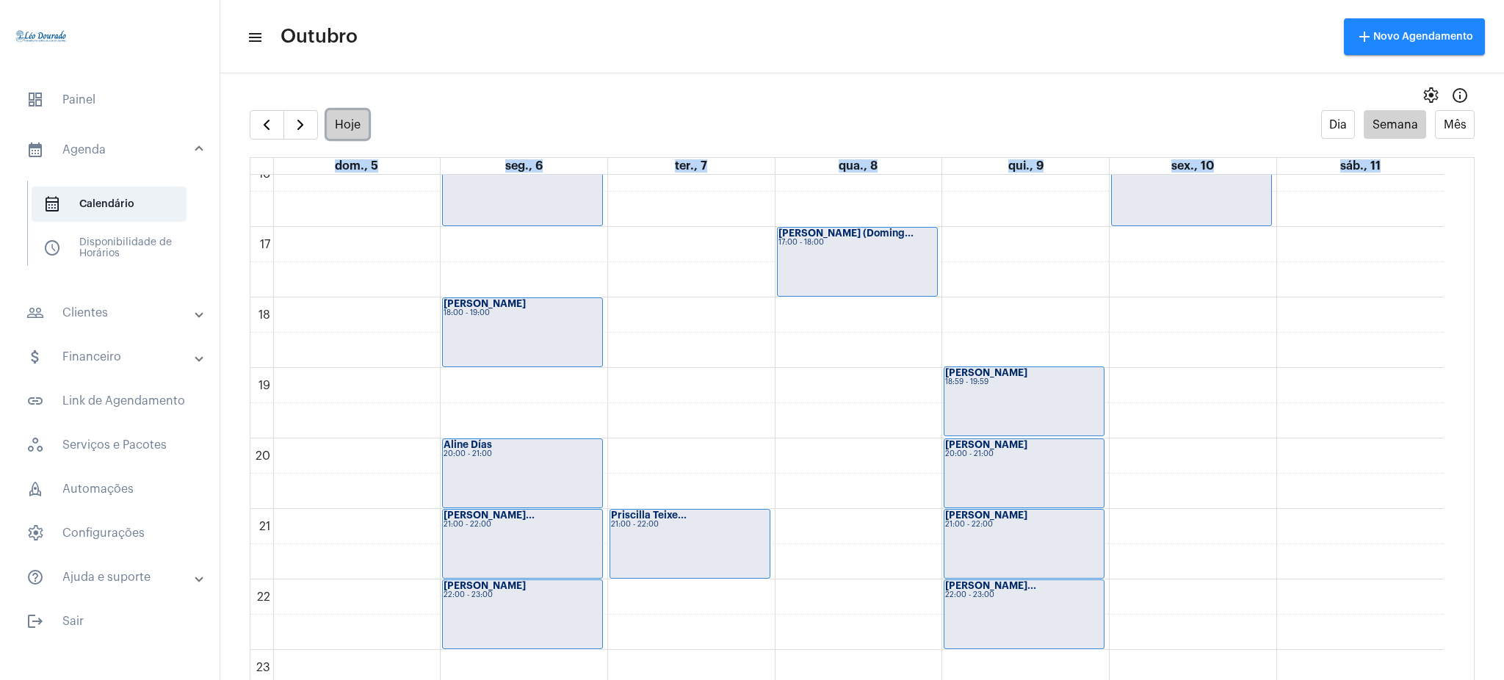
click at [348, 123] on button "Hoje" at bounding box center [348, 124] width 43 height 29
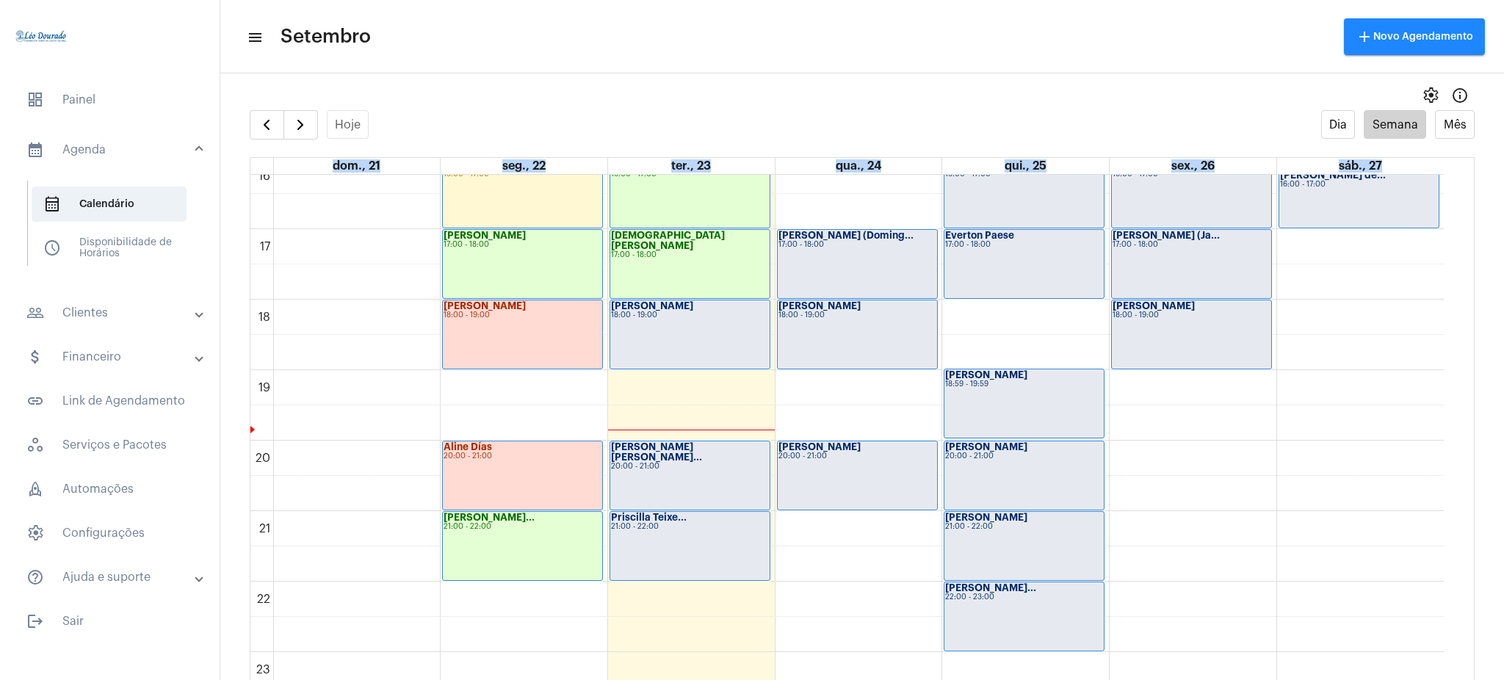
scroll to position [1157, 0]
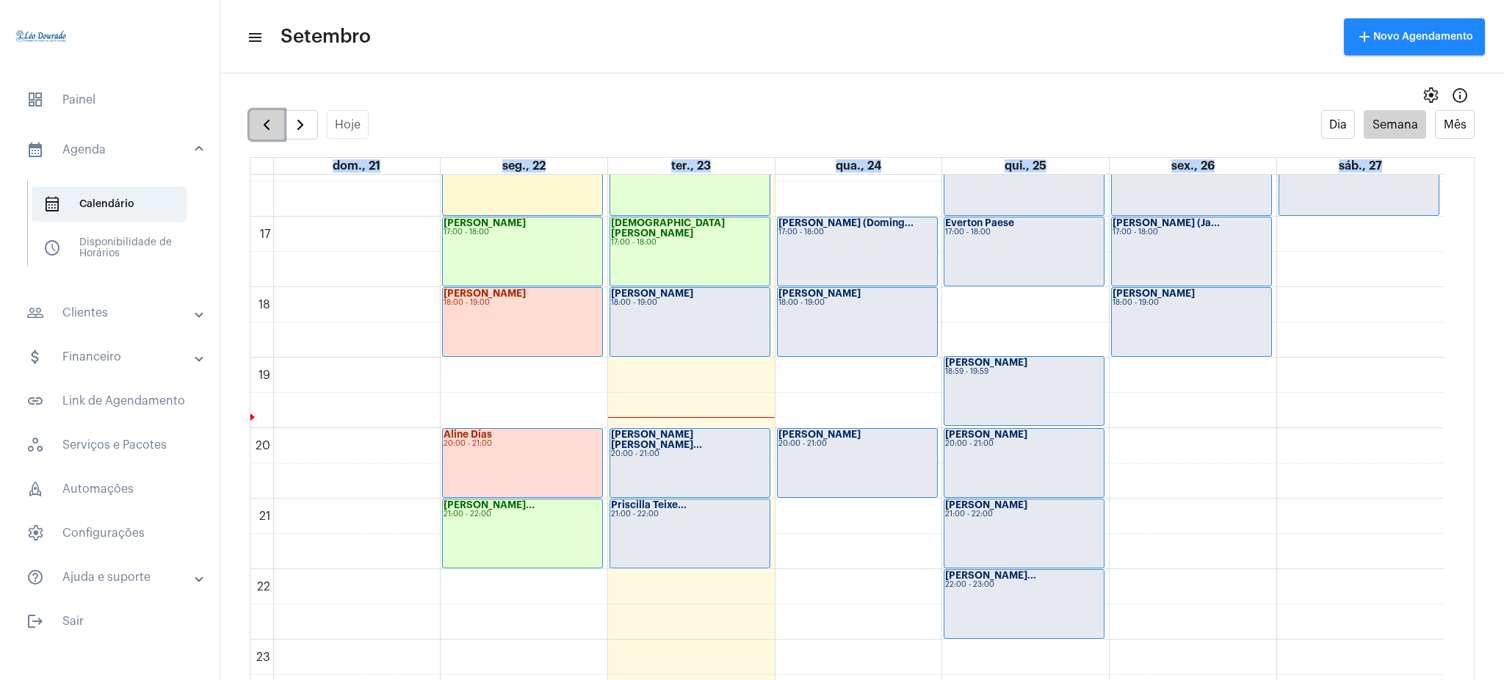
click at [275, 117] on span "button" at bounding box center [267, 125] width 18 height 18
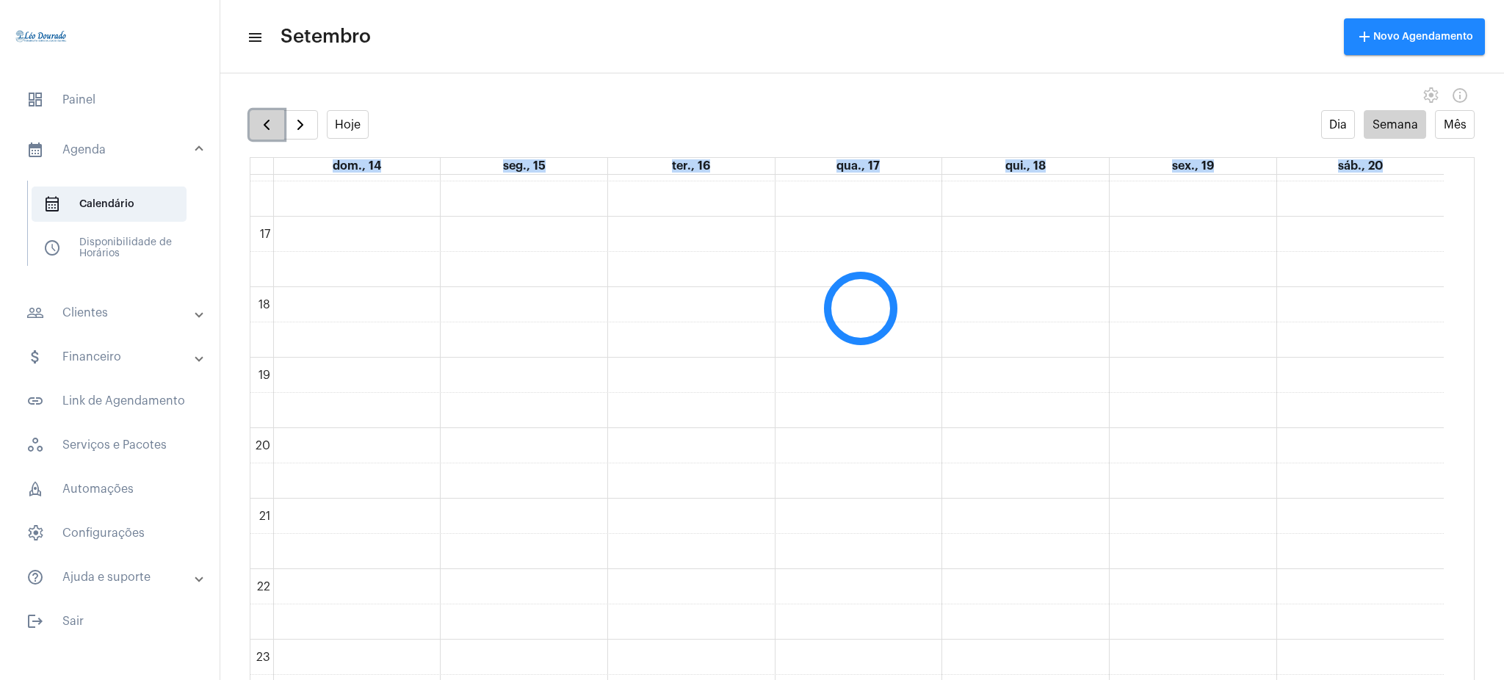
scroll to position [424, 0]
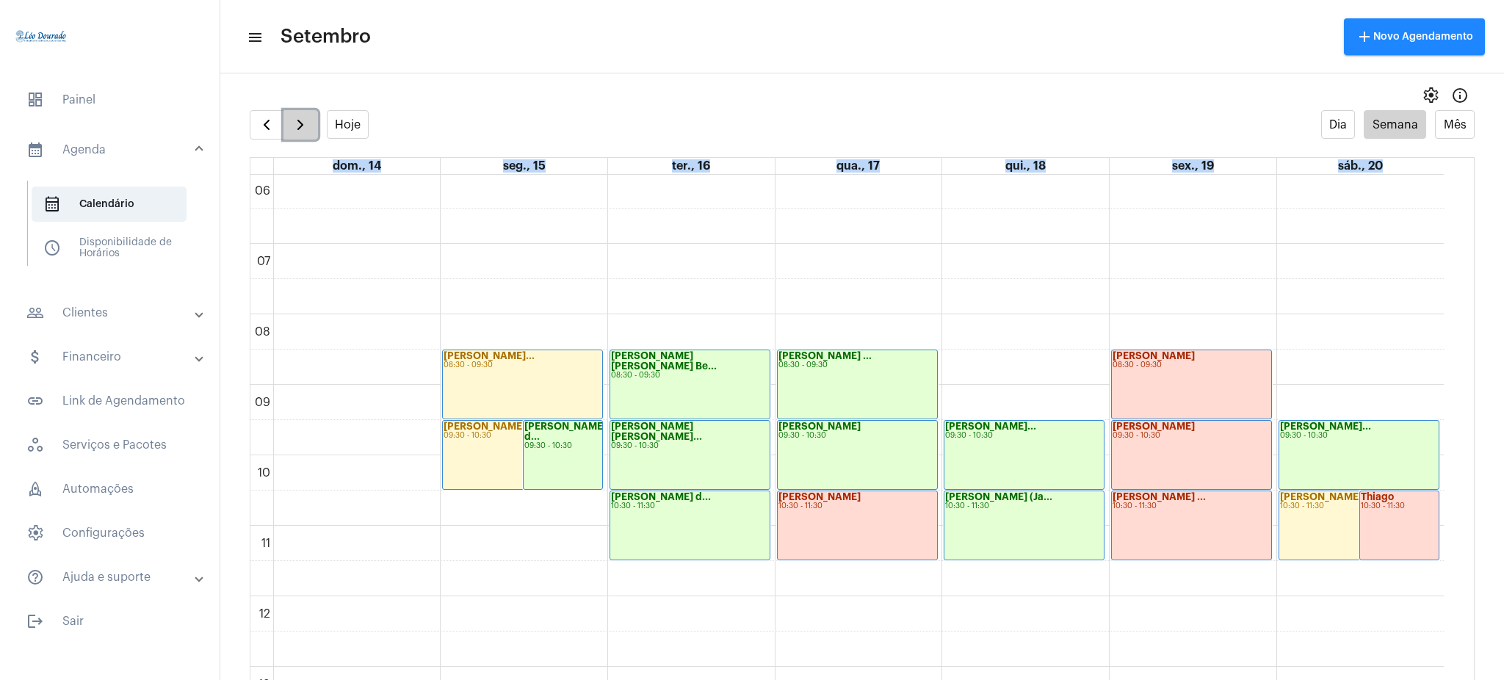
click at [292, 127] on span "button" at bounding box center [301, 125] width 18 height 18
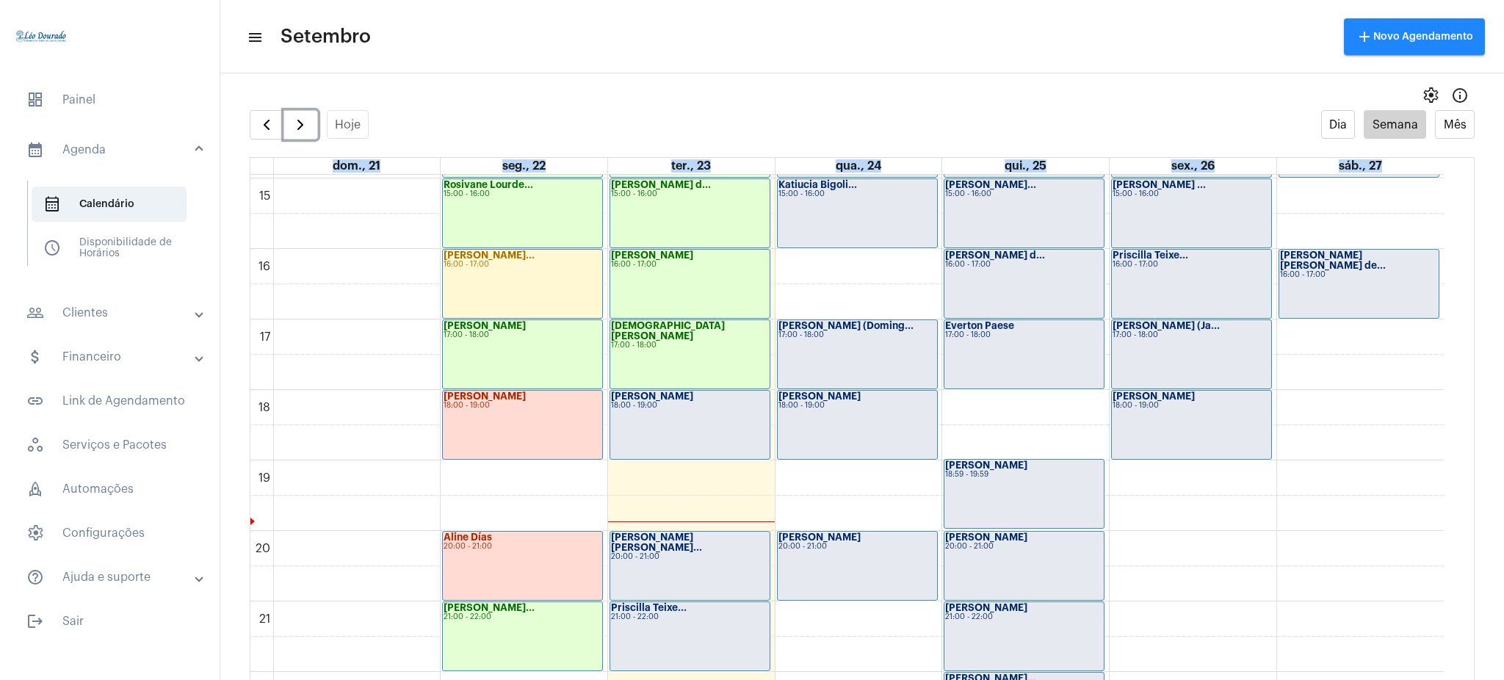
scroll to position [1157, 0]
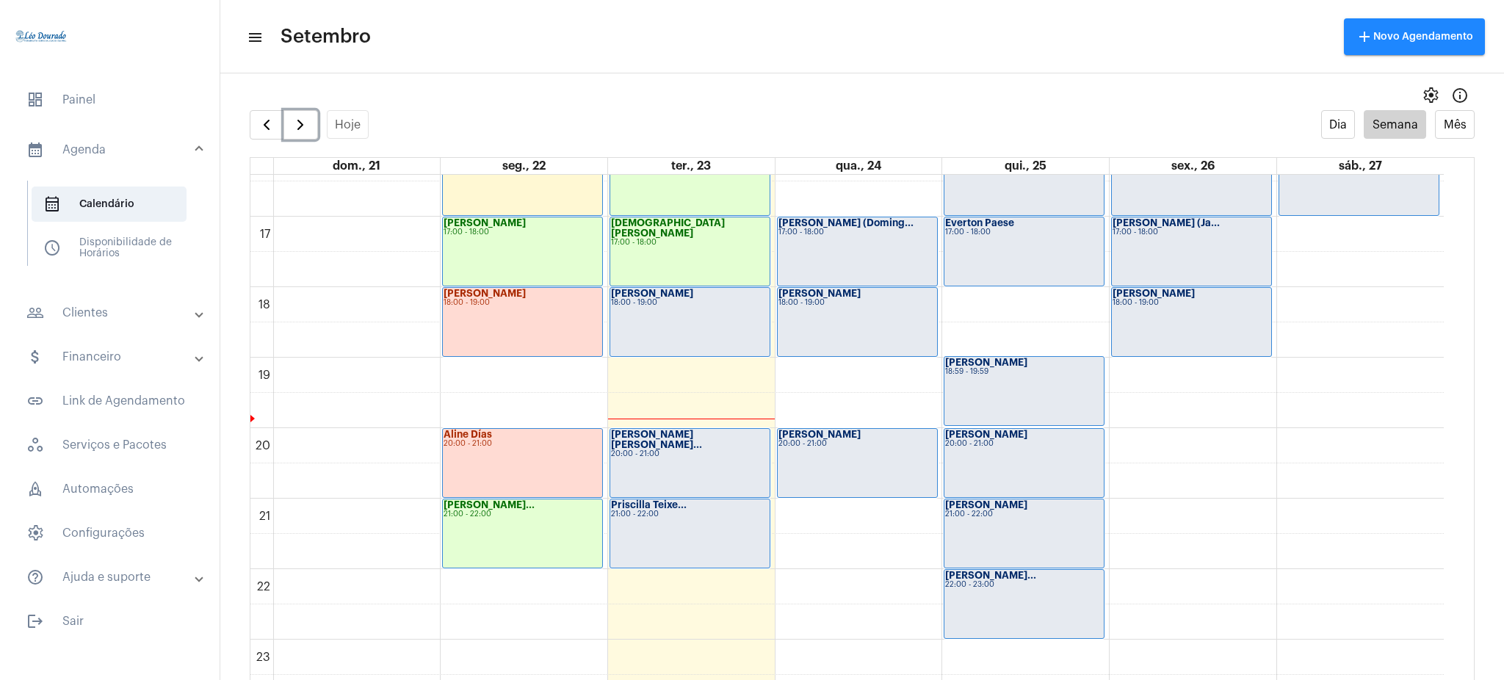
click at [665, 471] on div "[PERSON_NAME] [PERSON_NAME]... 20:00 - 21:00" at bounding box center [689, 463] width 159 height 68
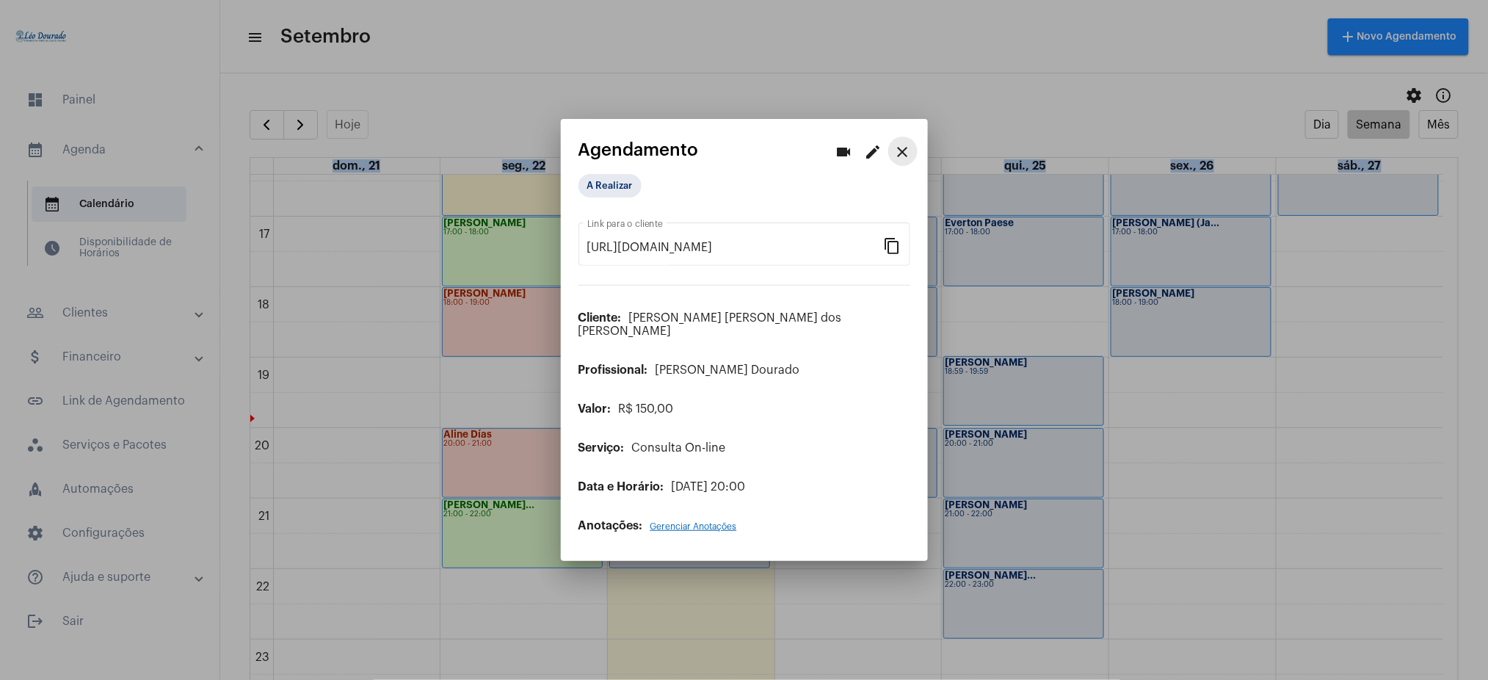
click at [903, 159] on mat-icon "close" at bounding box center [903, 152] width 18 height 18
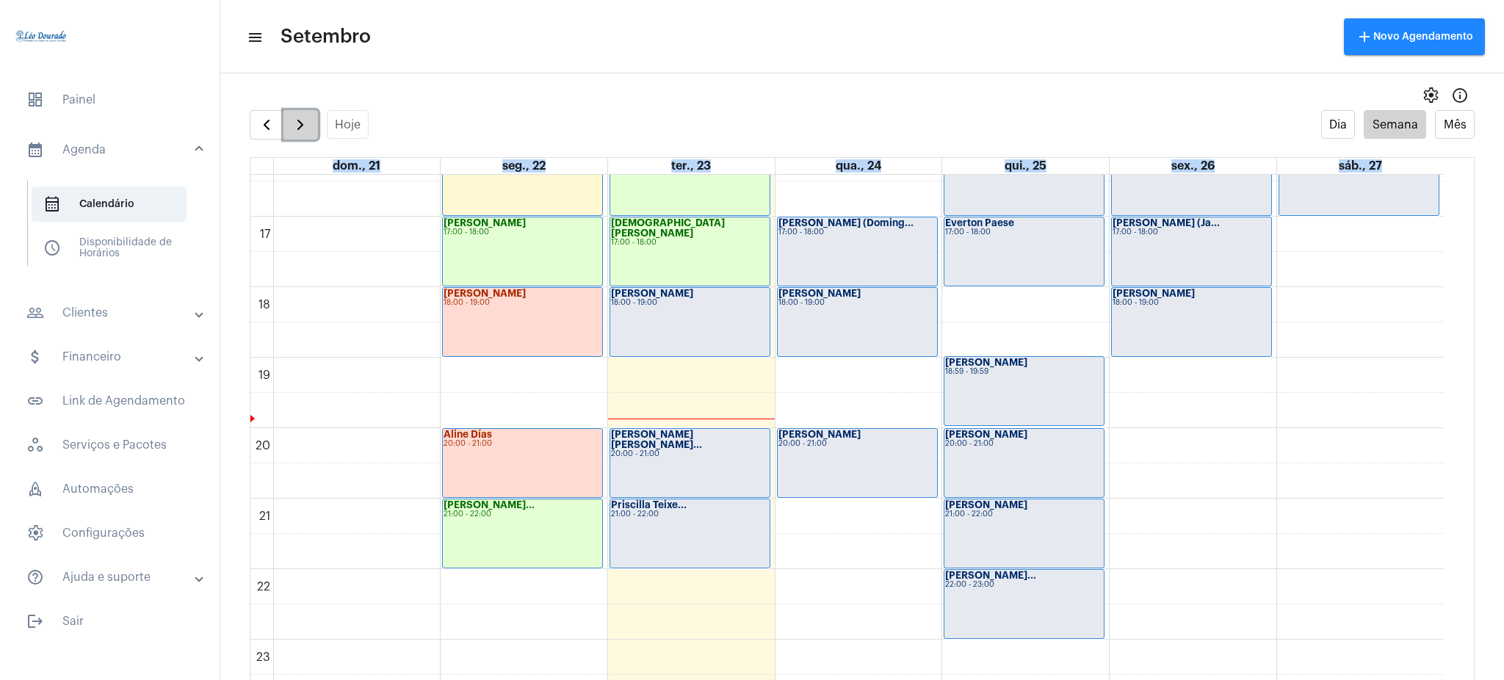
click at [300, 116] on span "button" at bounding box center [301, 125] width 18 height 18
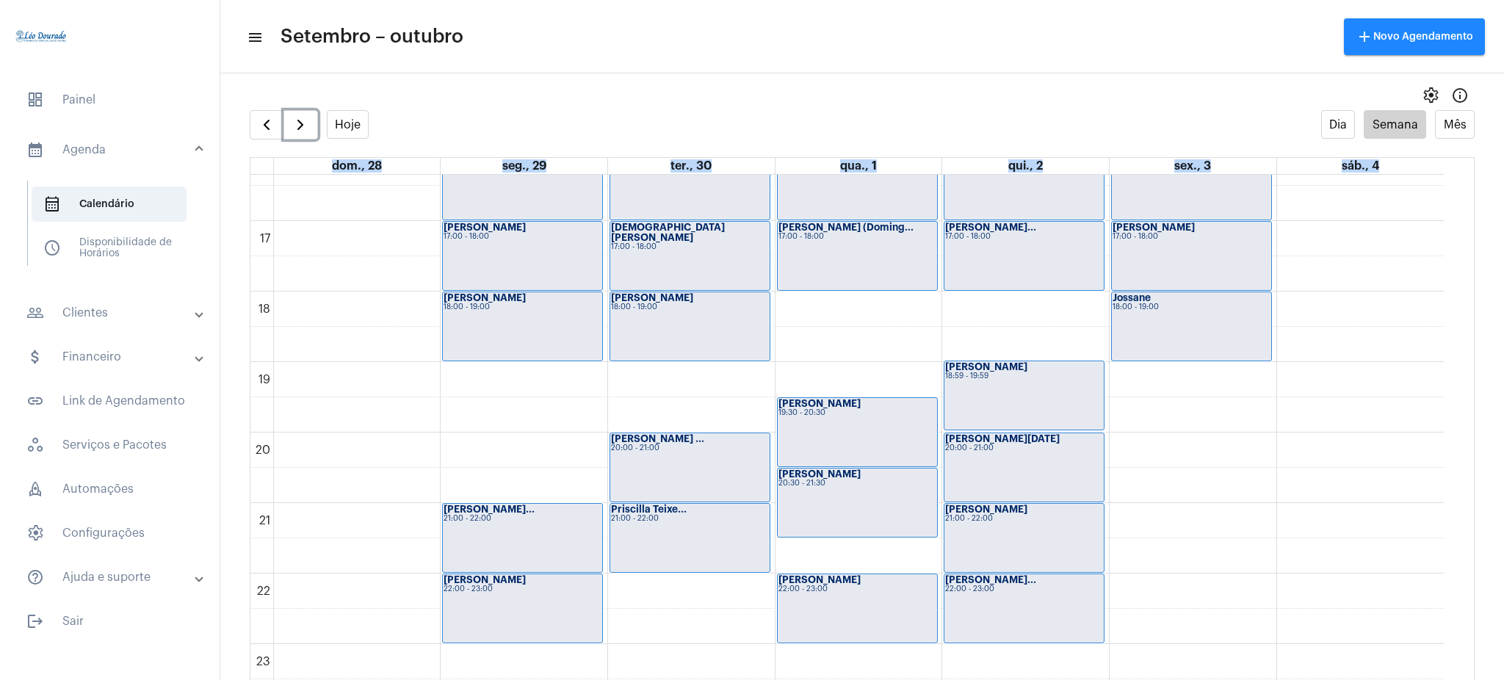
scroll to position [1157, 0]
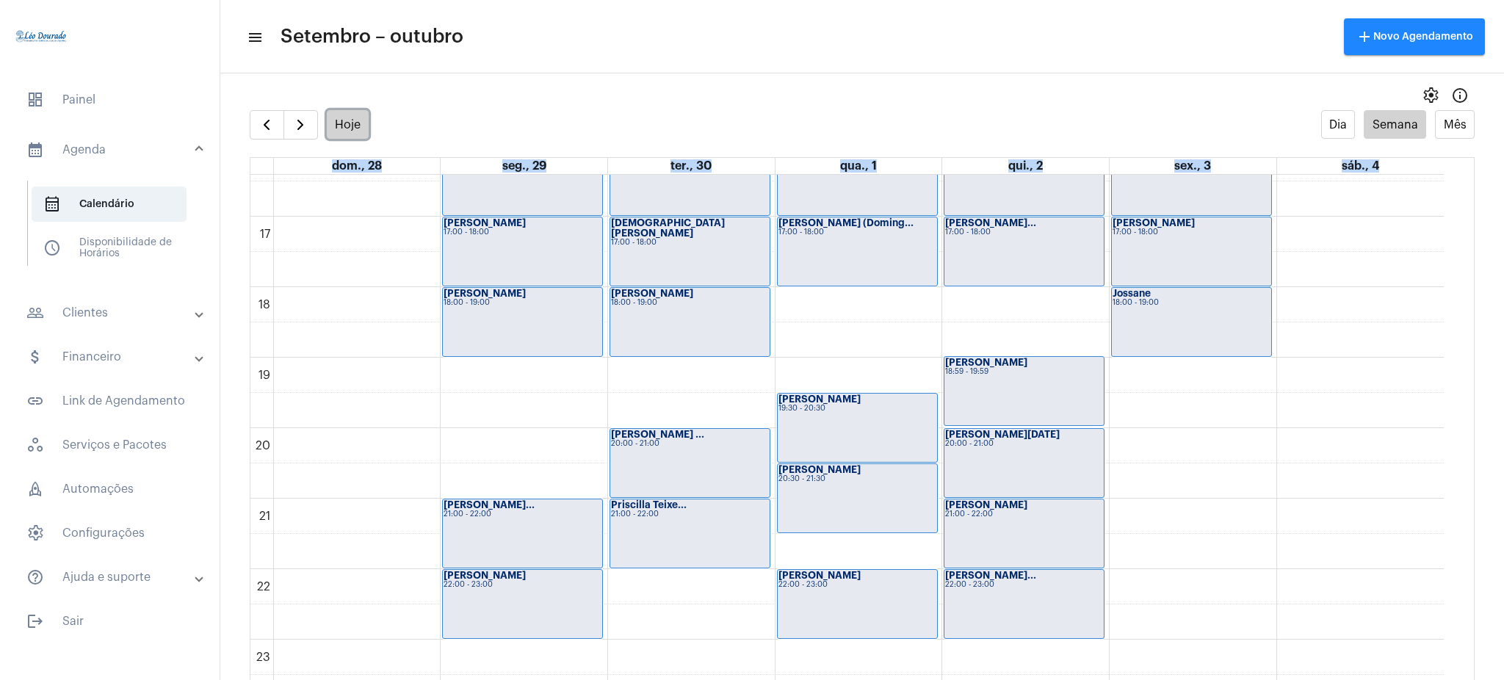
click at [345, 117] on button "Hoje" at bounding box center [348, 124] width 43 height 29
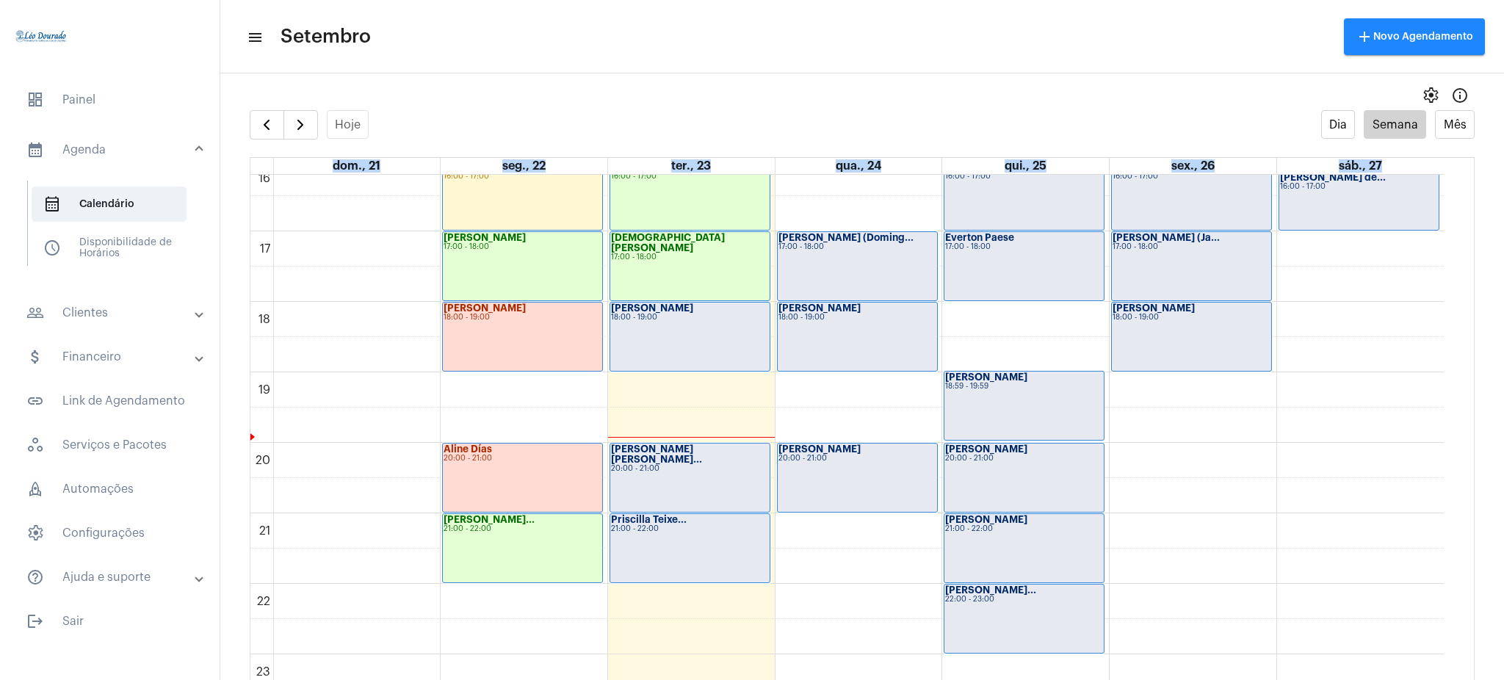
scroll to position [1136, 0]
